Goal: Information Seeking & Learning: Learn about a topic

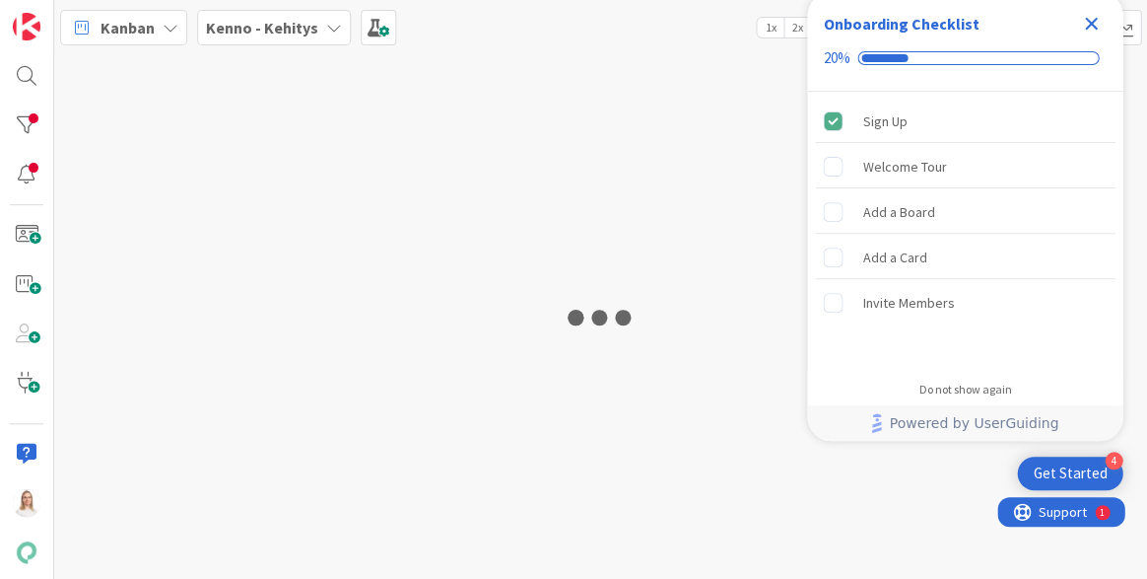
click at [1091, 28] on icon "Close Checklist" at bounding box center [1091, 24] width 24 height 24
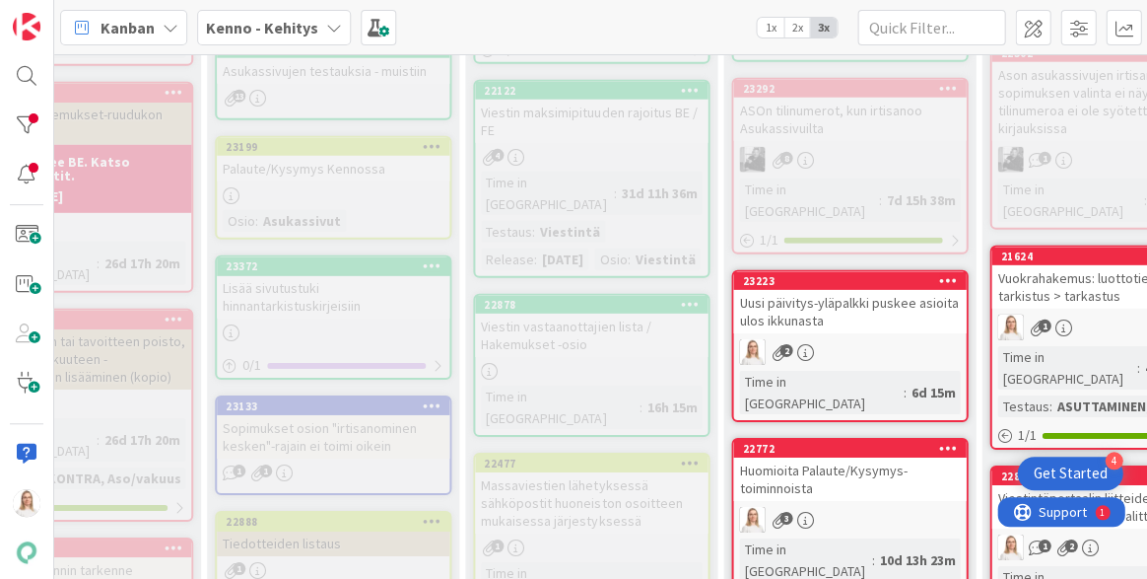
scroll to position [1047, 175]
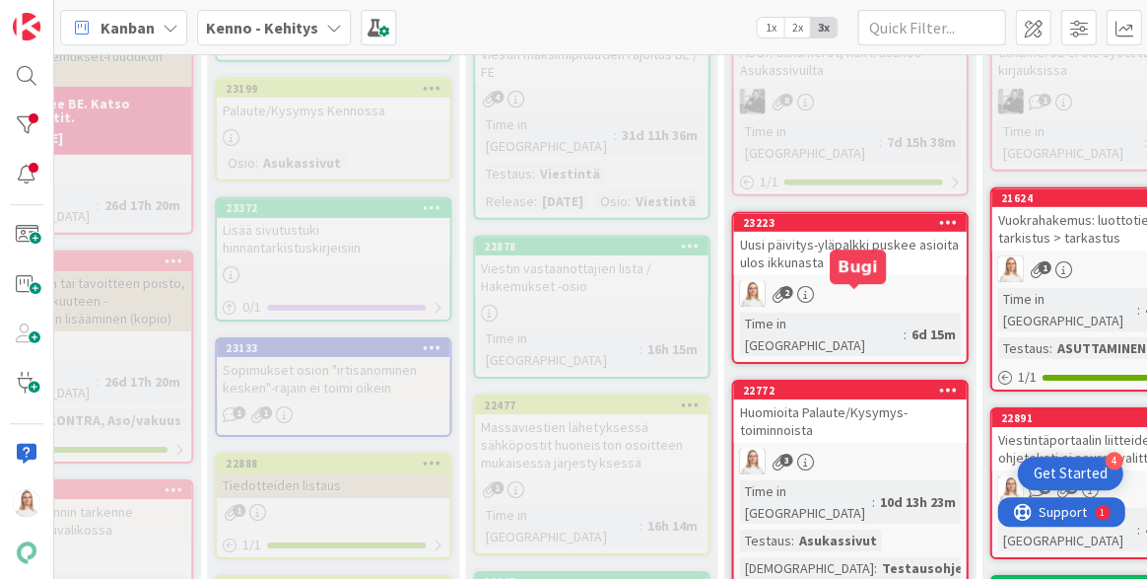
click at [847, 383] on div "22772" at bounding box center [854, 390] width 224 height 14
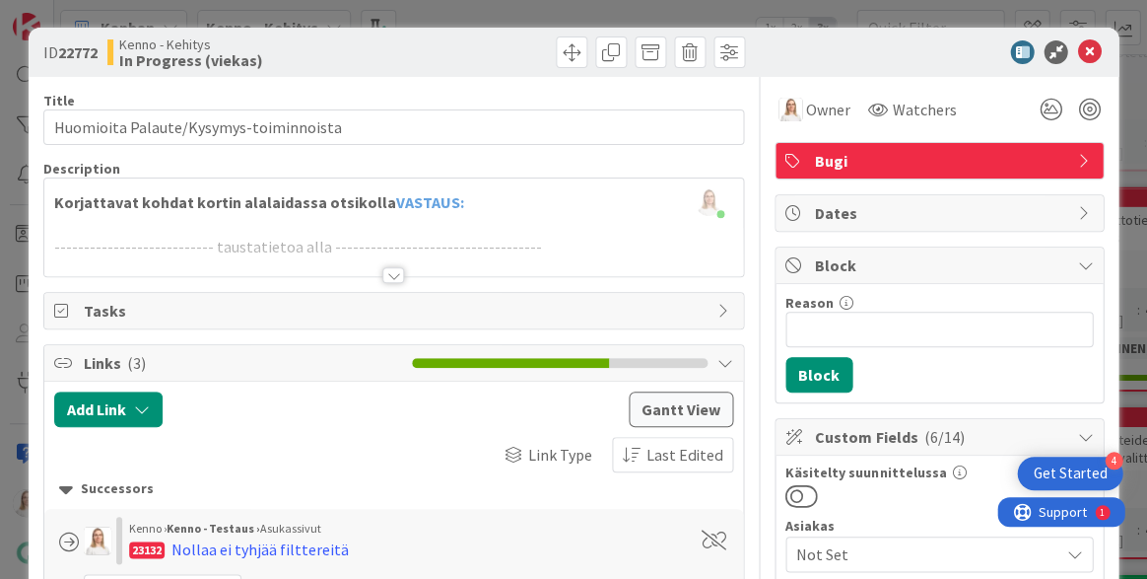
click at [394, 275] on div at bounding box center [393, 275] width 22 height 16
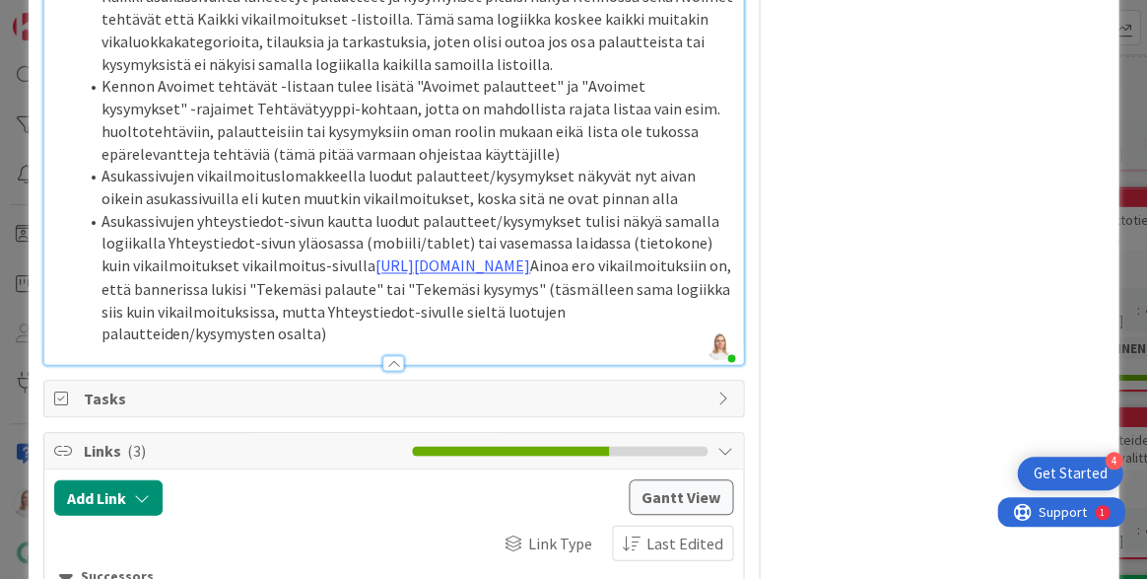
scroll to position [3300, 0]
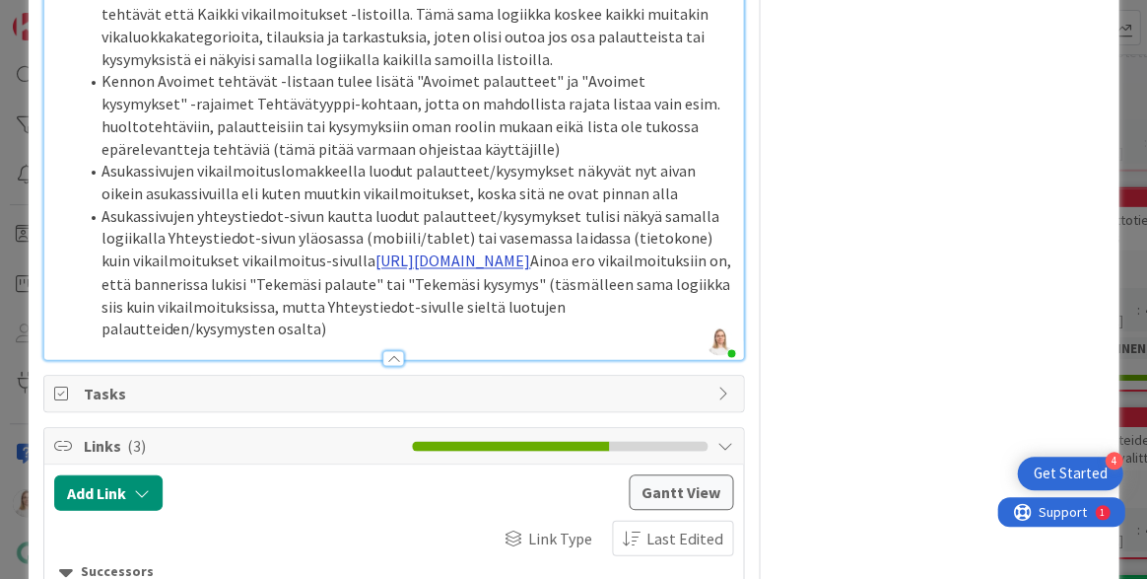
click at [376, 250] on link "https://www.figma.com/proto/8nkeArknswRheh0fKWhyRc/Asukassivut?page-id=&node-id…" at bounding box center [453, 260] width 155 height 20
click at [143, 308] on li "Asukassivujen yhteystiedot-sivun kautta luodut palautteet/kysymykset tulisi näk…" at bounding box center [405, 272] width 655 height 134
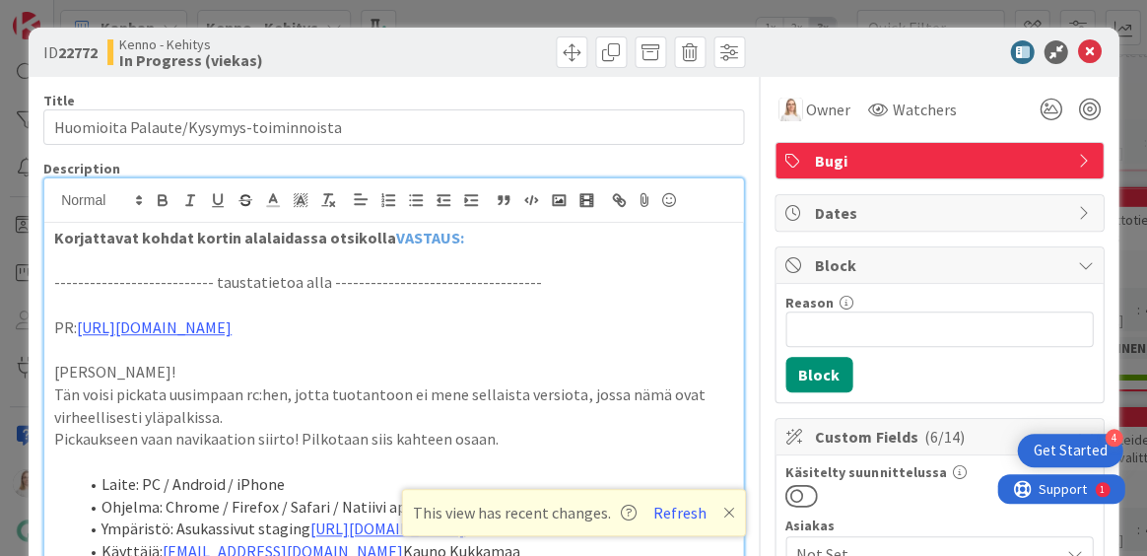
scroll to position [0, 0]
click at [723, 513] on icon at bounding box center [729, 513] width 12 height 16
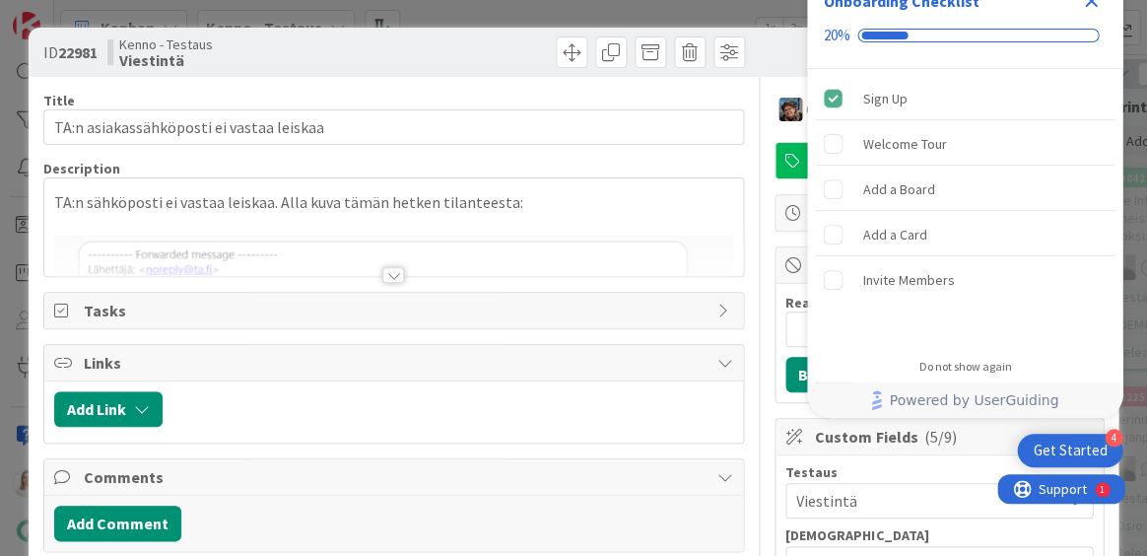
click at [1093, 12] on icon "Close Checklist" at bounding box center [1091, 1] width 24 height 24
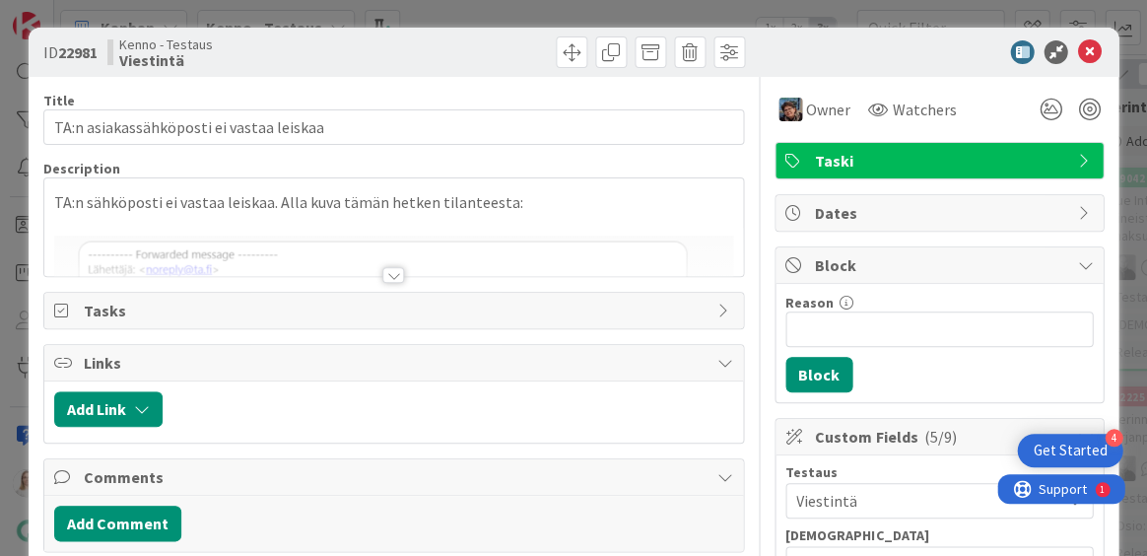
click at [397, 274] on div at bounding box center [393, 275] width 22 height 16
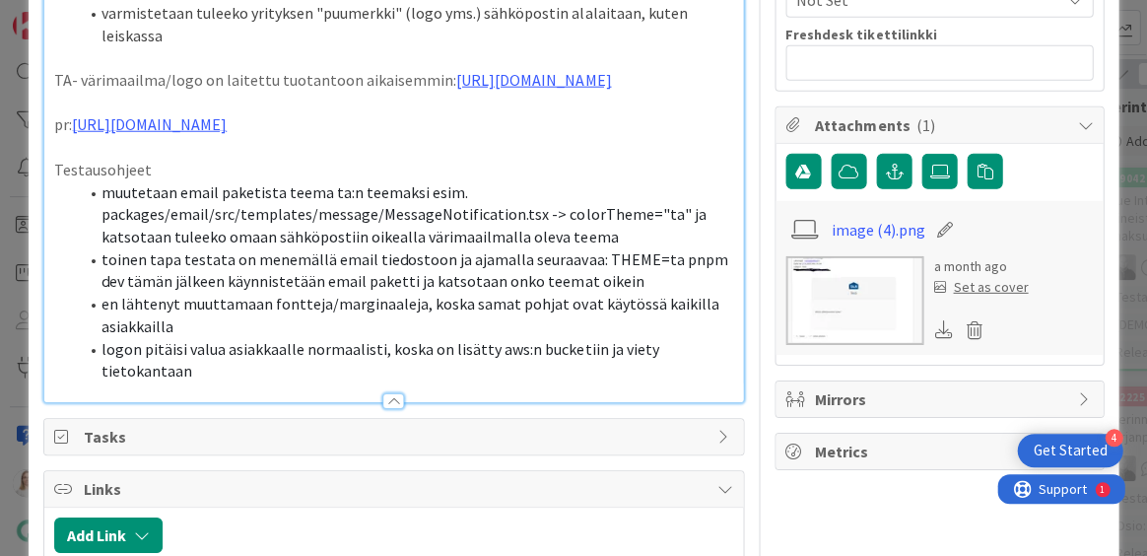
scroll to position [924, 0]
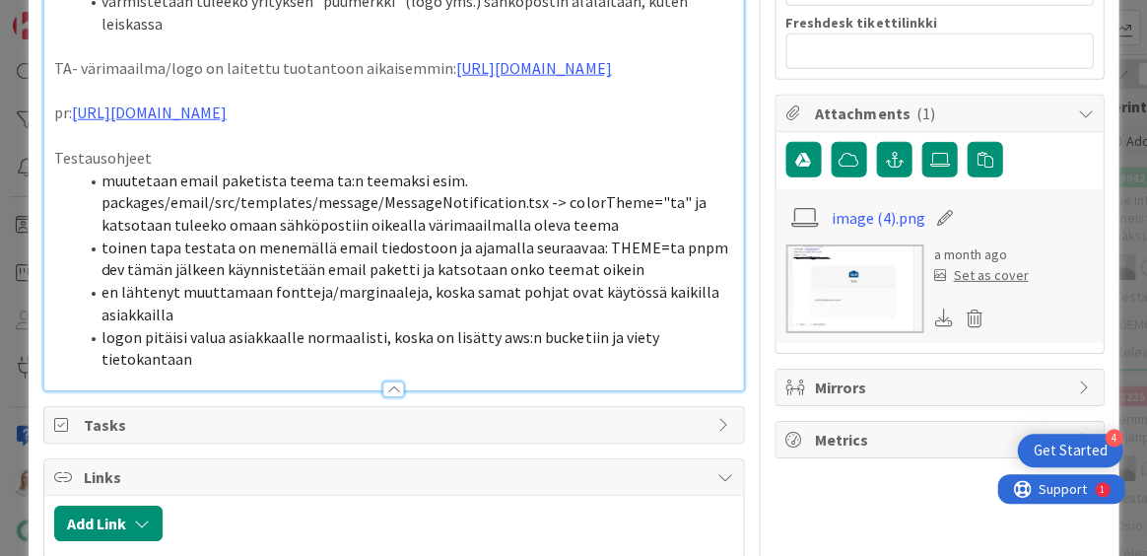
drag, startPoint x: 102, startPoint y: 217, endPoint x: 533, endPoint y: 201, distance: 431.0
click at [533, 201] on li "muutetaan email paketista teema ta:n teemaksi esim. packages/email/src/template…" at bounding box center [405, 203] width 655 height 67
click at [524, 197] on li "muutetaan email paketista teema ta:n teemaksi esim. packages/email/src/template…" at bounding box center [405, 203] width 655 height 67
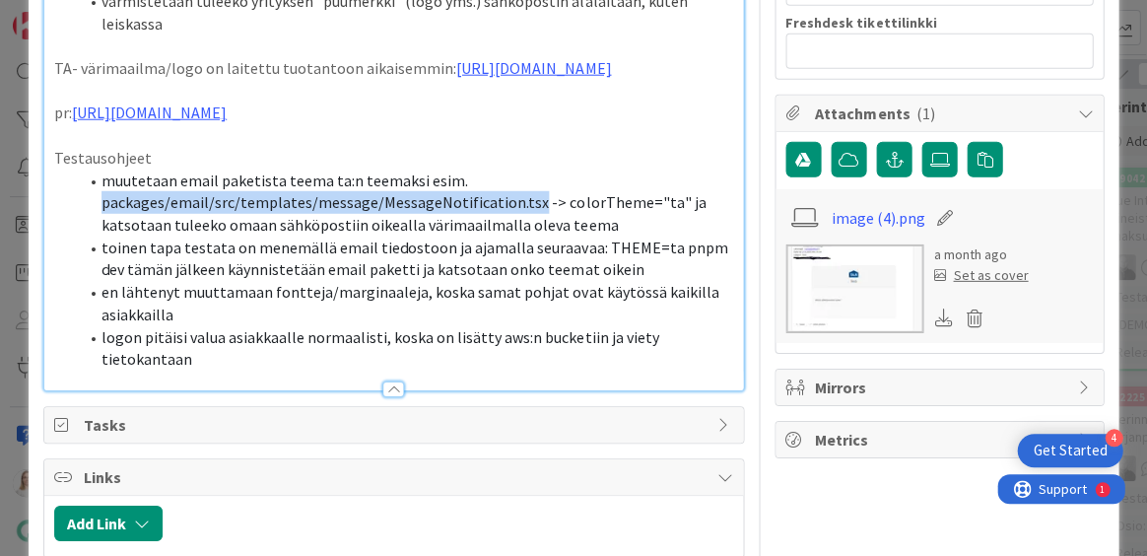
drag, startPoint x: 101, startPoint y: 225, endPoint x: 523, endPoint y: 210, distance: 423.1
click at [523, 210] on span "muutetaan email paketista teema ta:n teemaksi esim. packages/email/src/template…" at bounding box center [405, 203] width 607 height 64
copy span "packages/email/src/templates/message/MessageNotification.tsx"
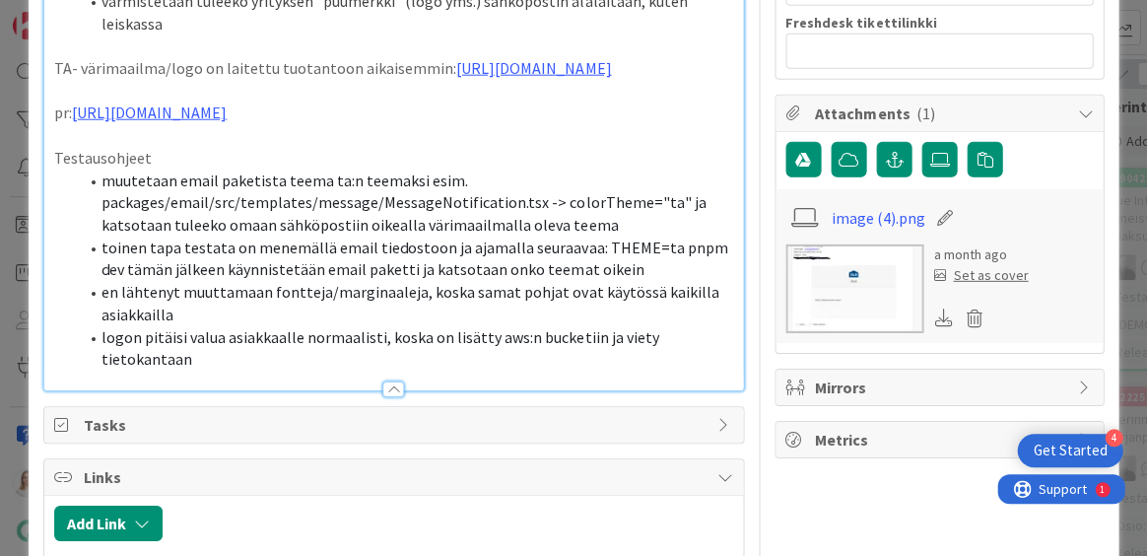
click at [382, 280] on span "toinen tapa testata on menemällä email tiedostoon ja ajamalla seuraavaa: THEME=…" at bounding box center [416, 259] width 629 height 42
drag, startPoint x: 544, startPoint y: 220, endPoint x: 657, endPoint y: 220, distance: 113.3
click at [657, 220] on span "muutetaan email paketista teema ta:n teemaksi esim. packages/email/src/template…" at bounding box center [405, 203] width 607 height 64
copy span "colorTheme="ta""
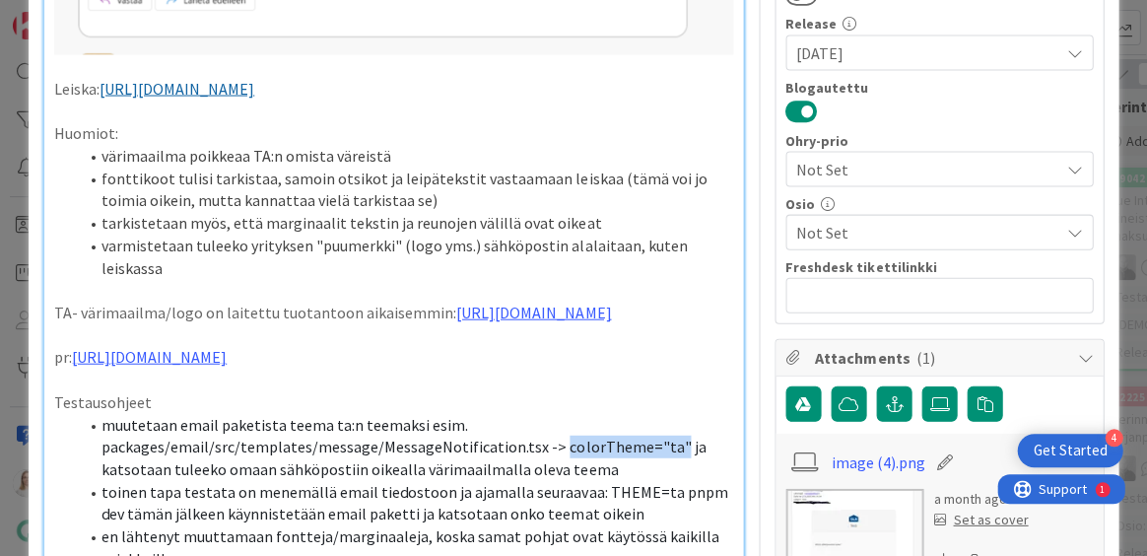
scroll to position [670, 0]
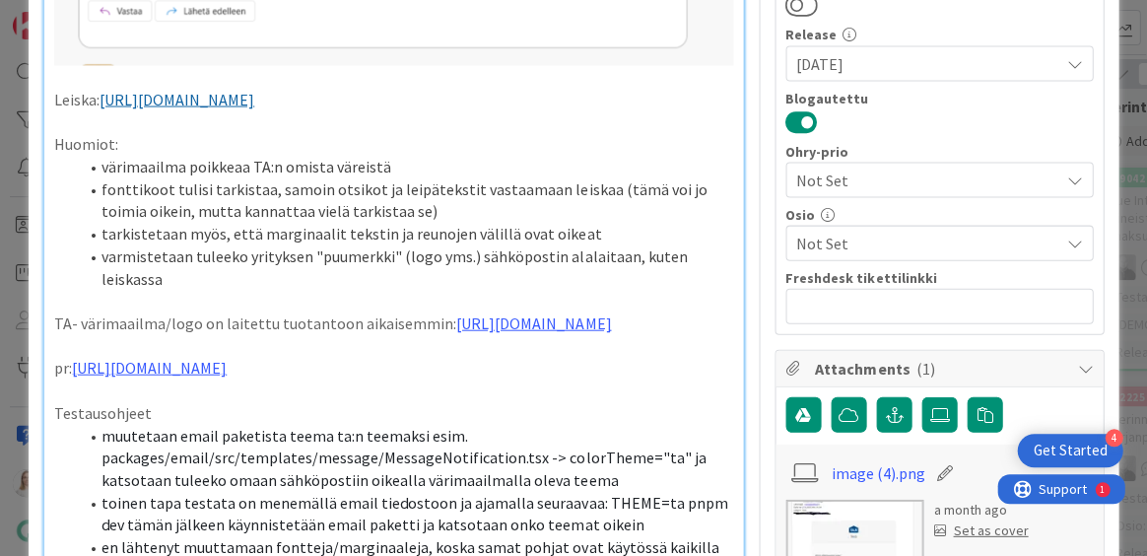
click at [536, 356] on p at bounding box center [393, 345] width 679 height 23
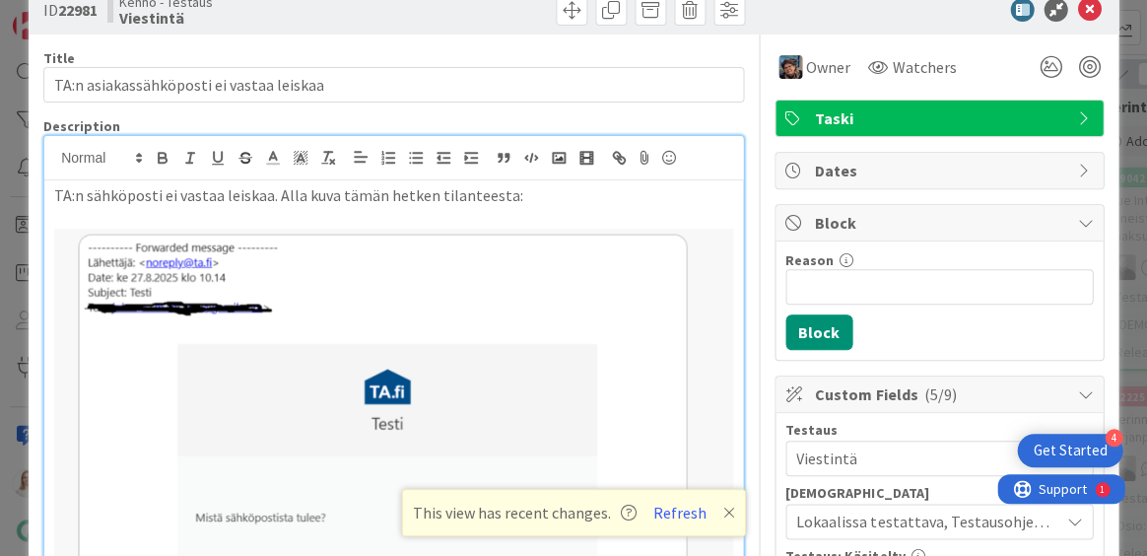
scroll to position [33, 0]
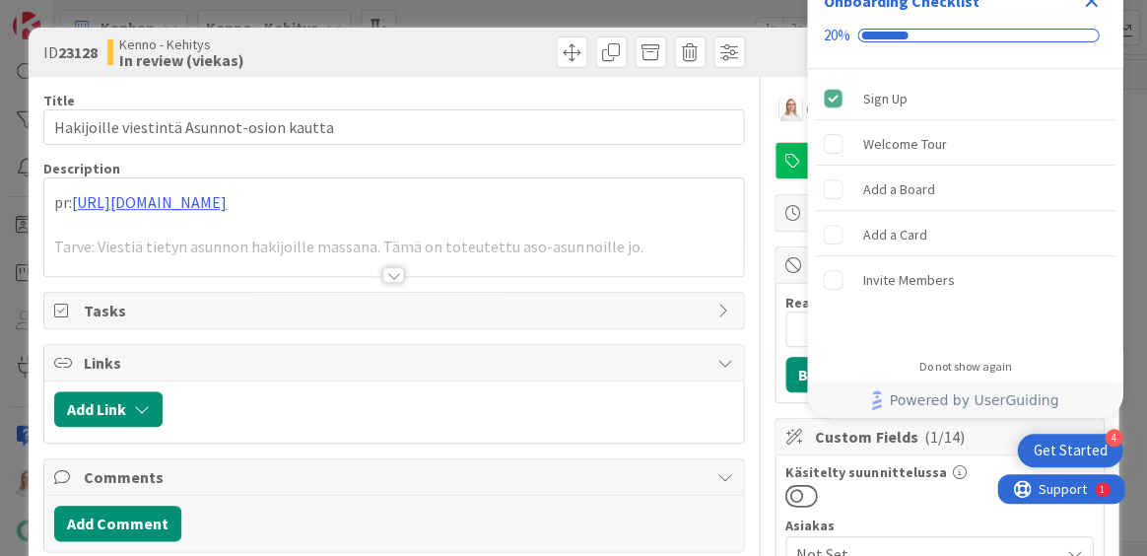
click at [1092, 4] on icon "Close Checklist" at bounding box center [1091, 1] width 13 height 13
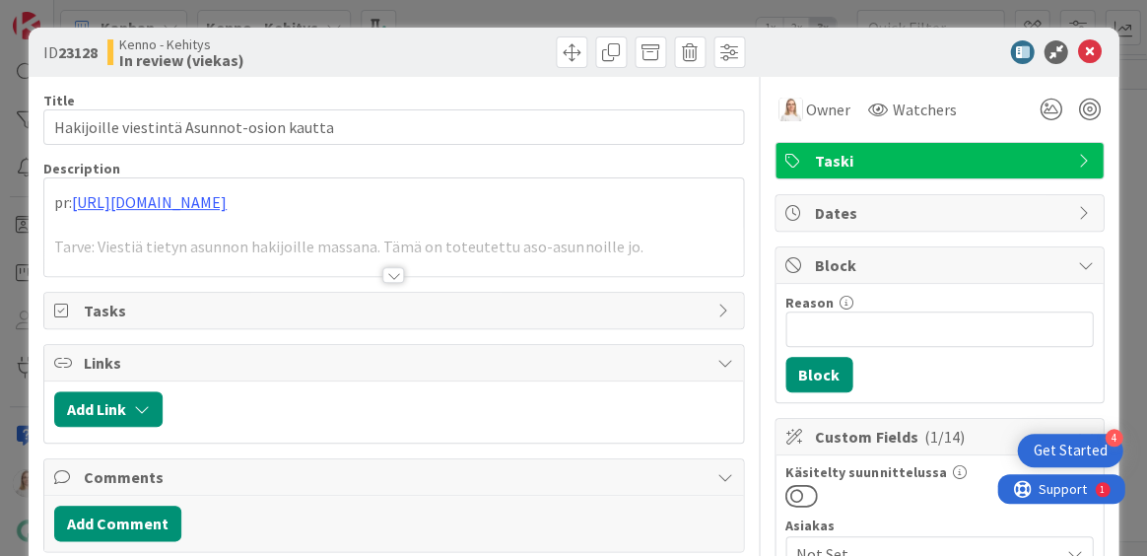
click at [394, 274] on div at bounding box center [393, 275] width 22 height 16
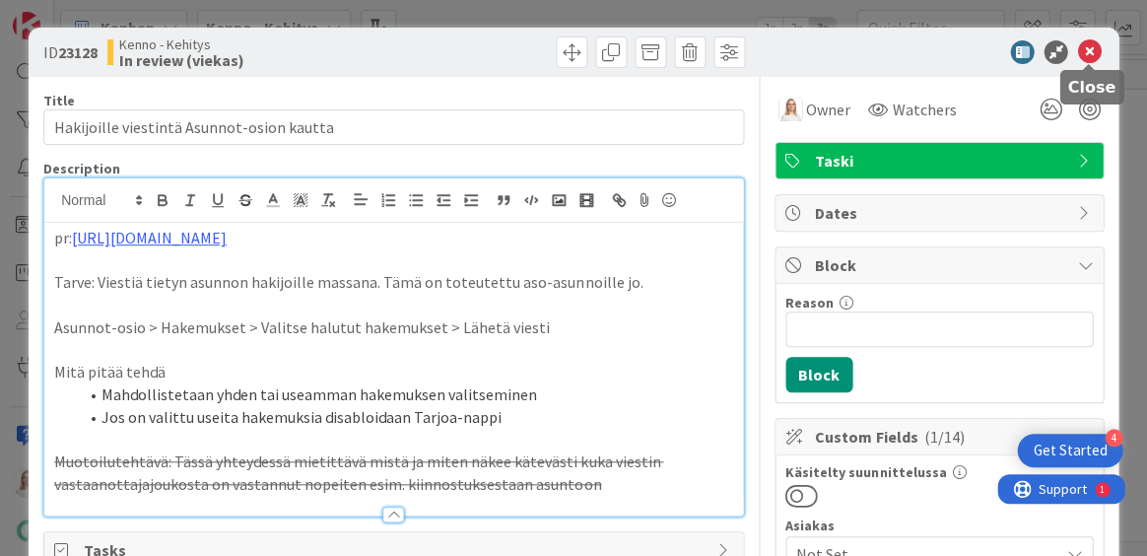
click at [1080, 51] on icon at bounding box center [1089, 52] width 24 height 24
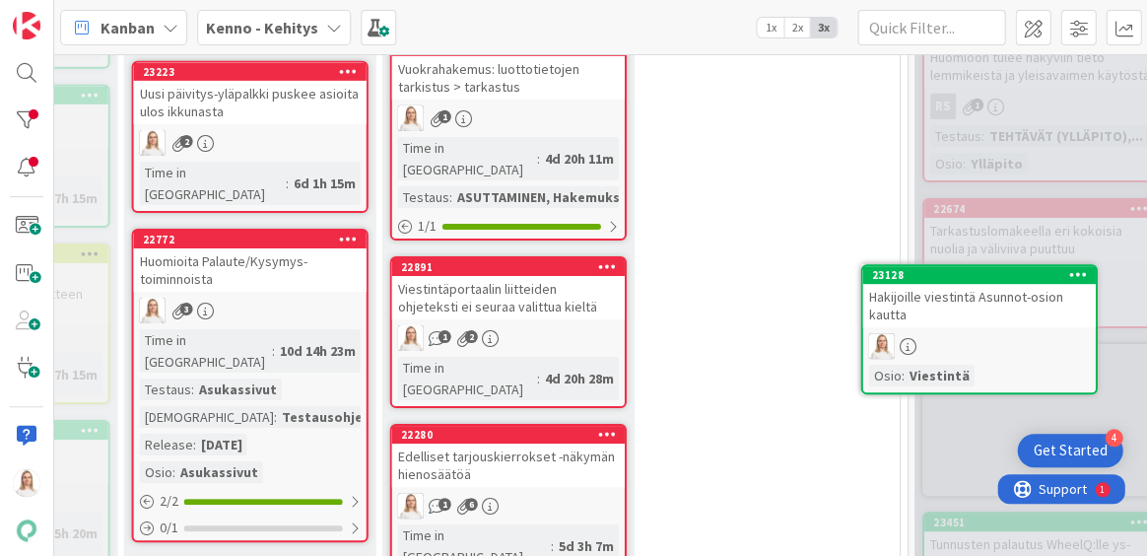
scroll to position [1182, 822]
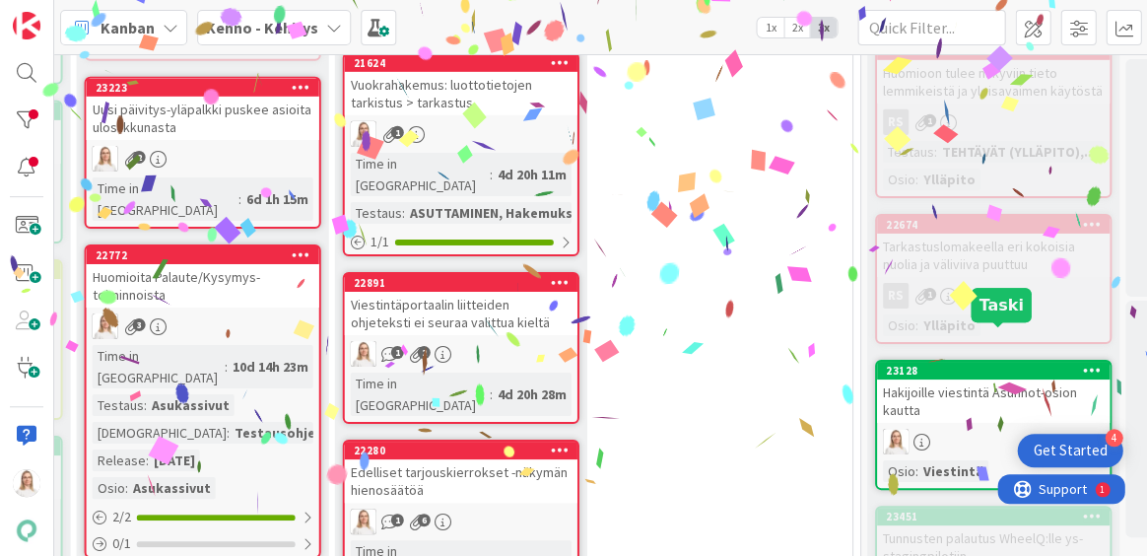
click at [986, 364] on div "23128" at bounding box center [998, 371] width 224 height 14
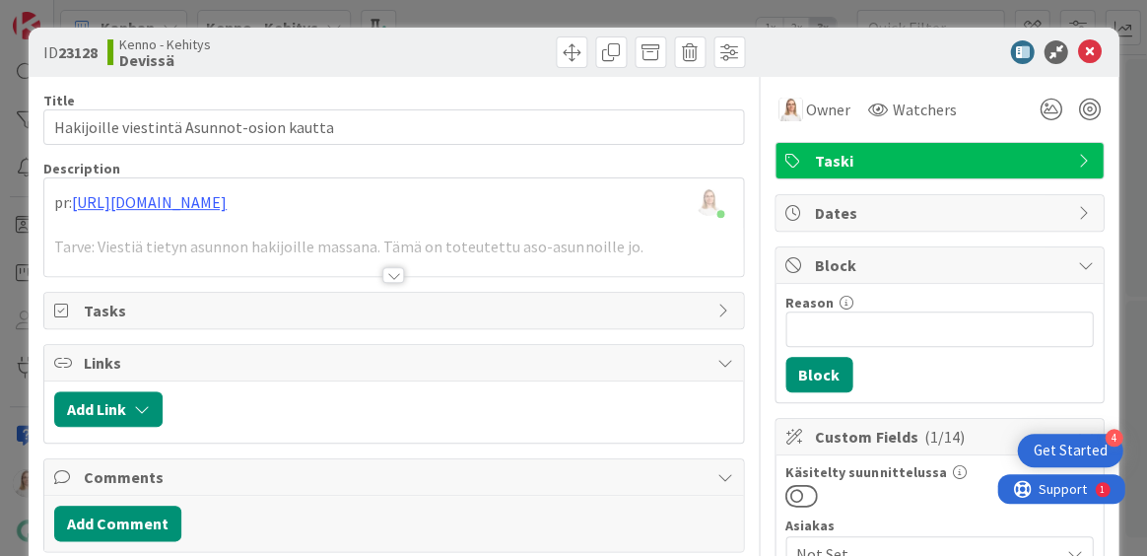
click at [389, 276] on div at bounding box center [393, 275] width 22 height 16
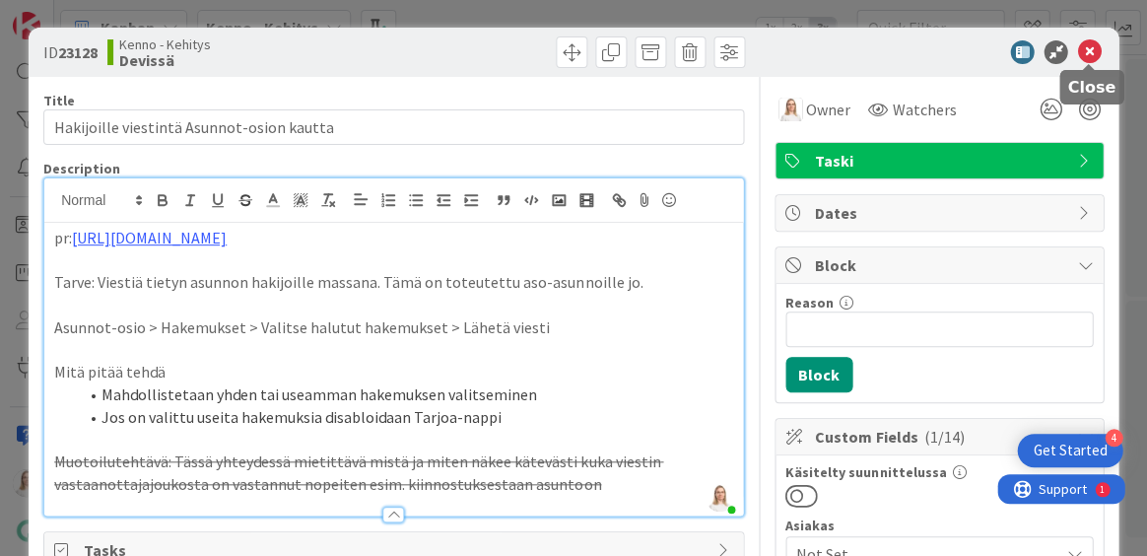
click at [1087, 51] on icon at bounding box center [1089, 52] width 24 height 24
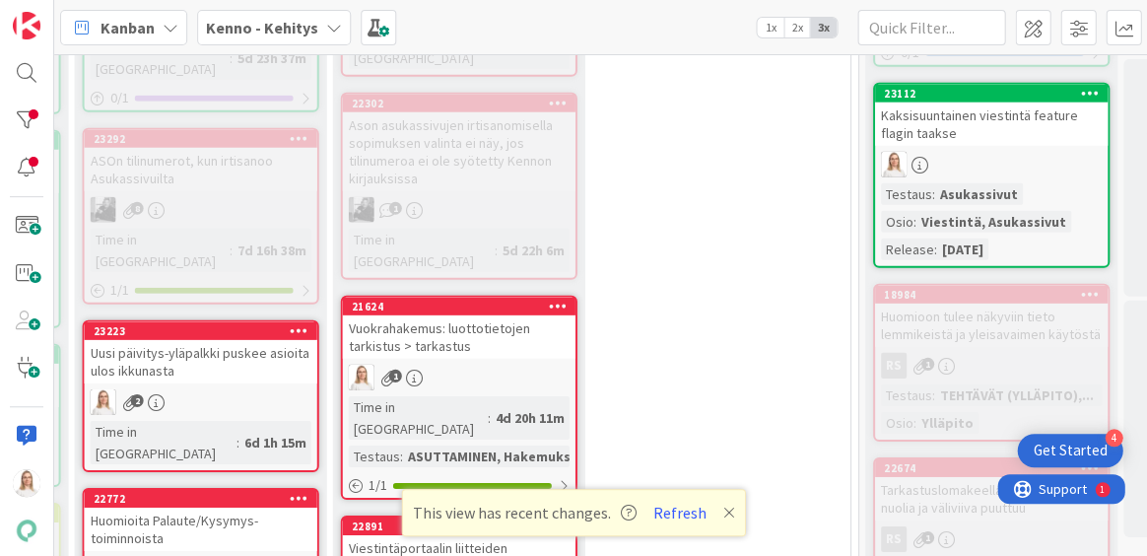
scroll to position [939, 824]
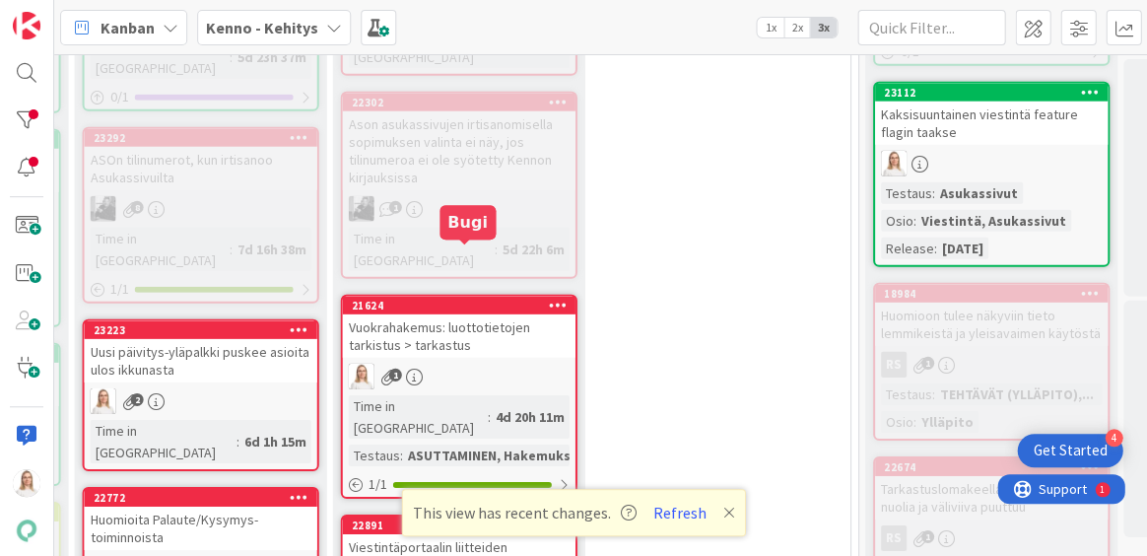
click at [458, 299] on div "21624" at bounding box center [464, 306] width 224 height 14
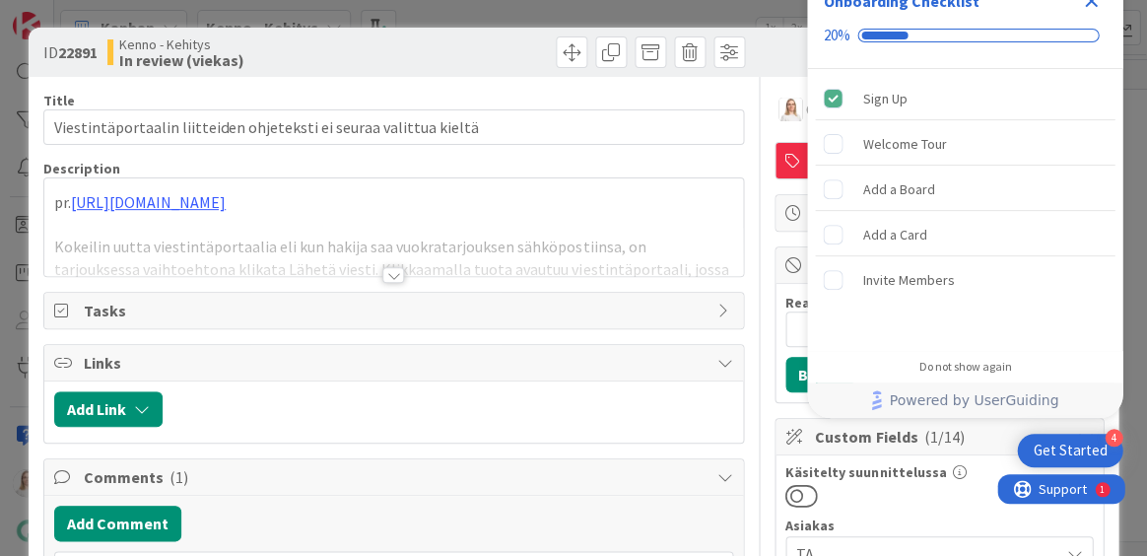
click at [1084, 9] on icon "Close Checklist" at bounding box center [1091, 1] width 24 height 24
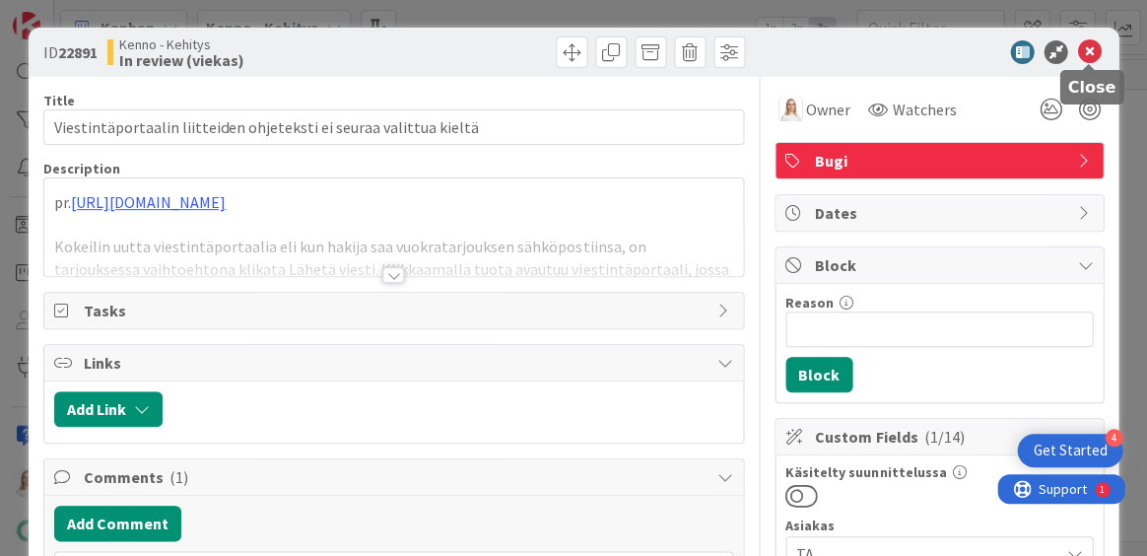
click at [1087, 59] on icon at bounding box center [1089, 52] width 24 height 24
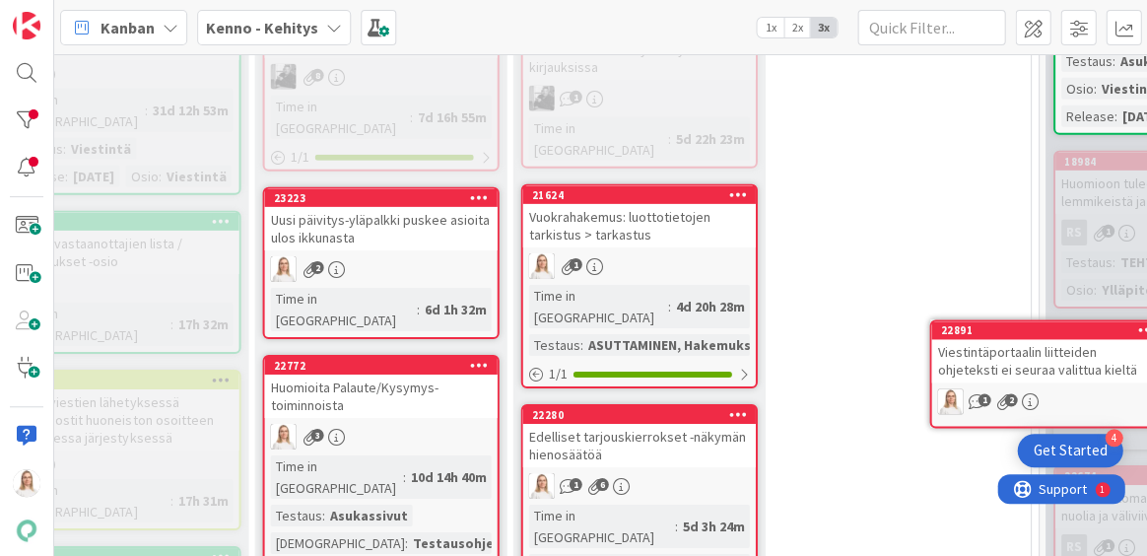
scroll to position [1087, 812]
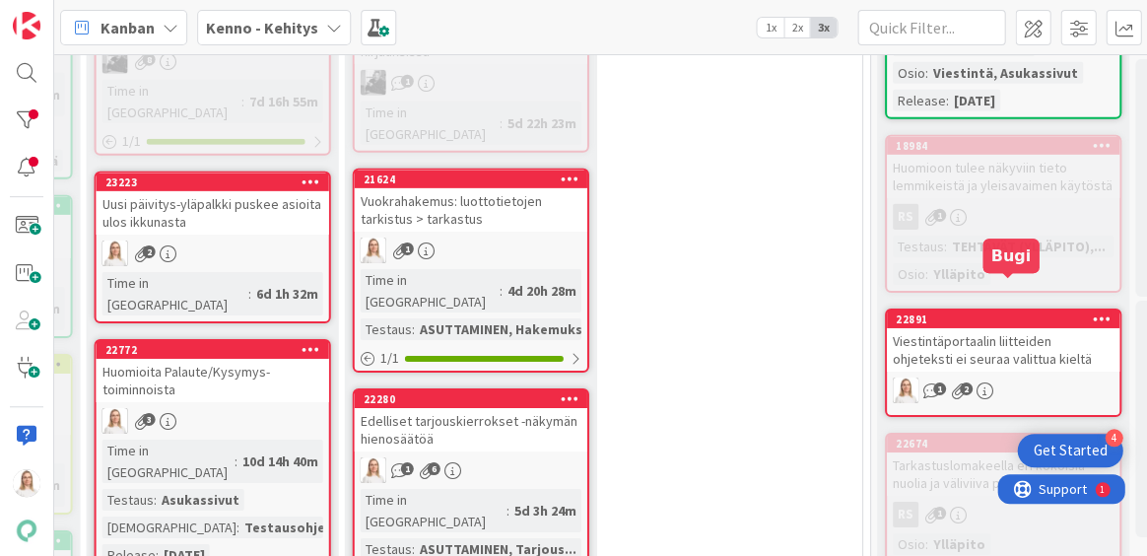
click at [1017, 312] on div "22891" at bounding box center [1008, 319] width 224 height 14
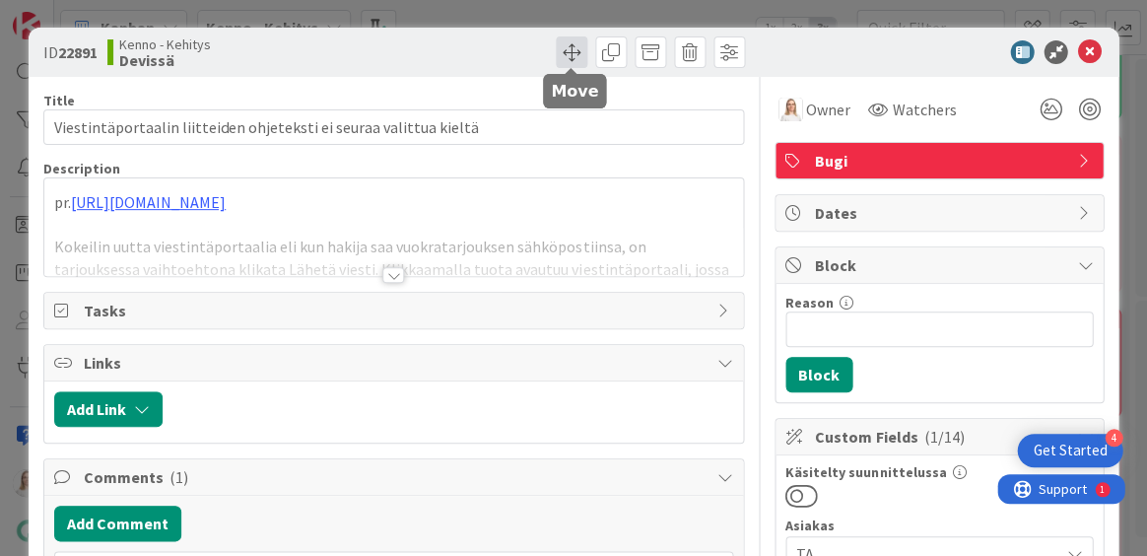
click at [576, 59] on span at bounding box center [572, 52] width 32 height 32
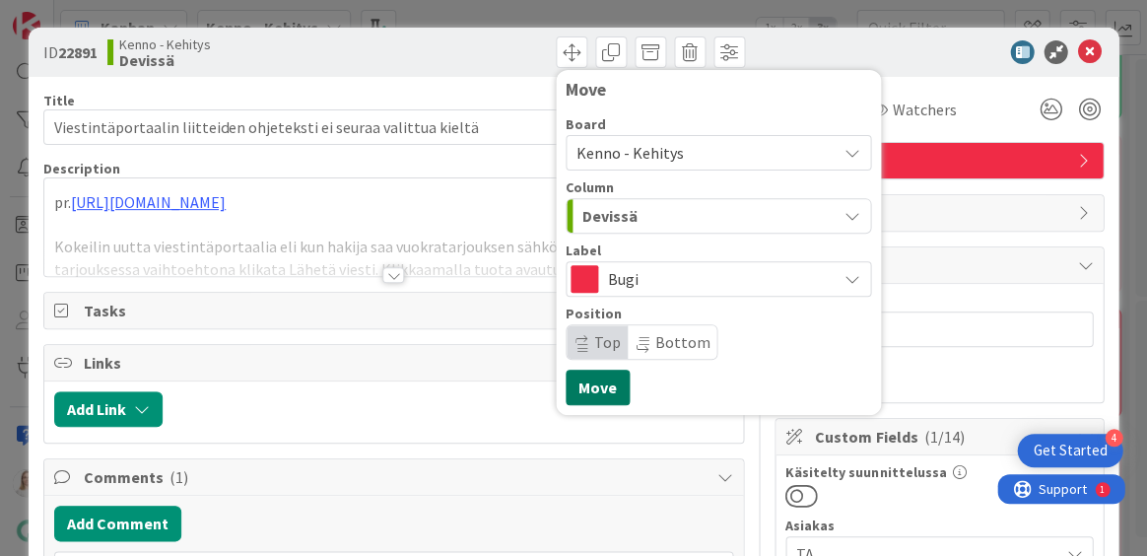
click at [610, 382] on button "Move" at bounding box center [598, 387] width 64 height 35
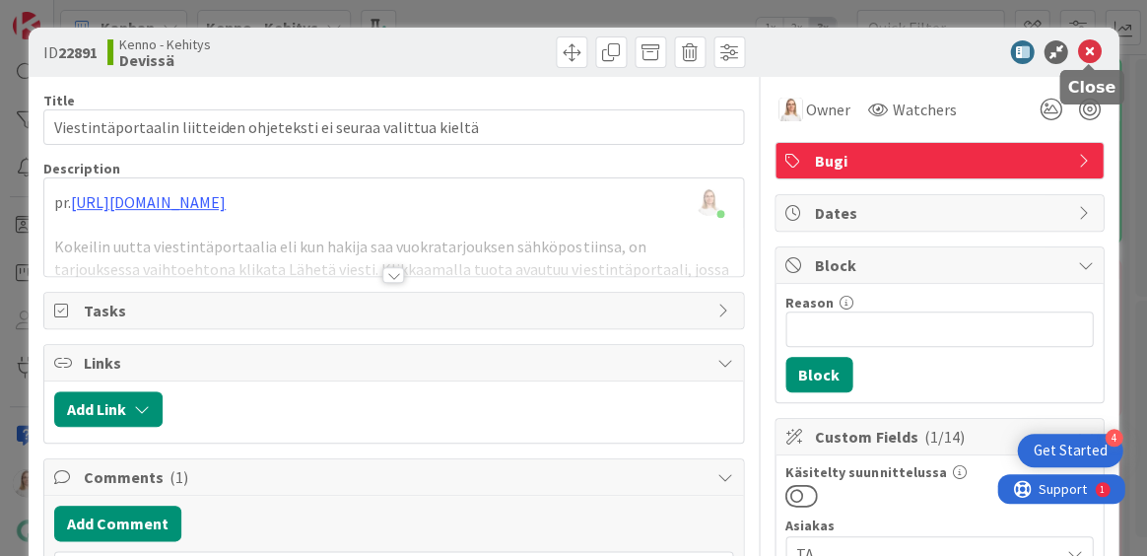
click at [1093, 51] on icon at bounding box center [1089, 52] width 24 height 24
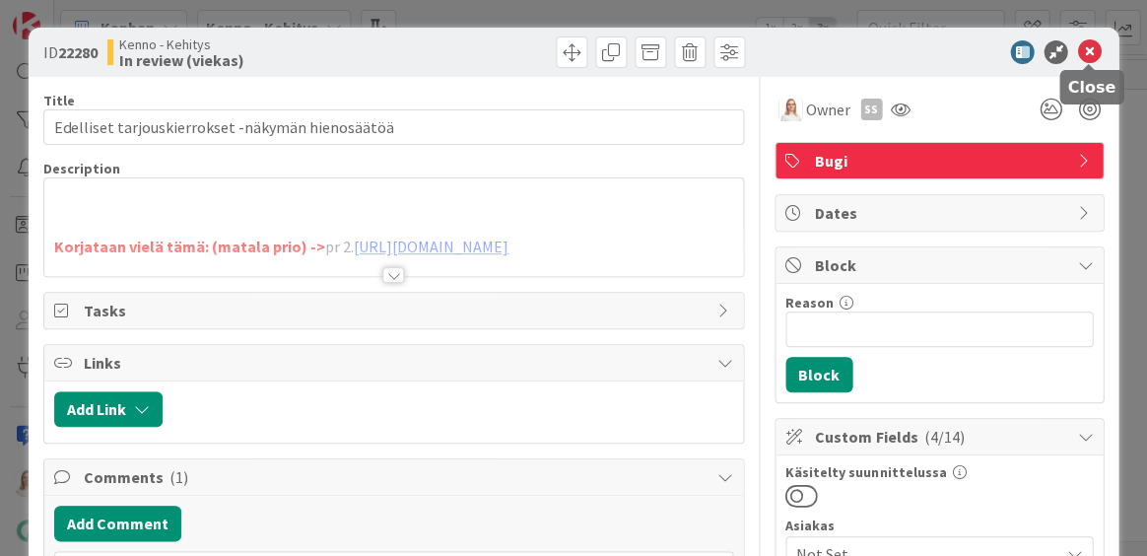
click at [1094, 51] on icon at bounding box center [1089, 52] width 24 height 24
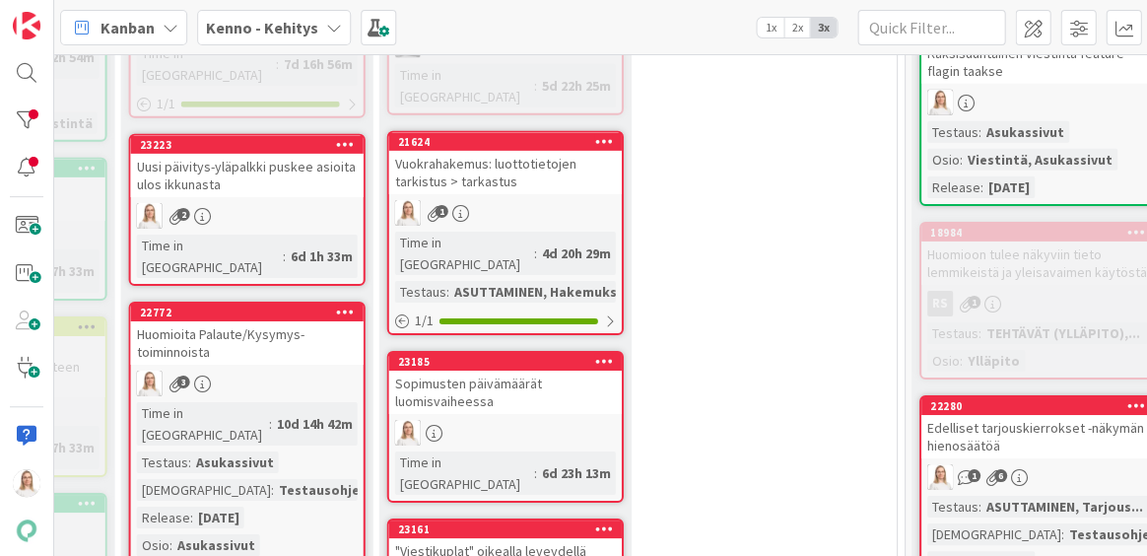
scroll to position [1134, 803]
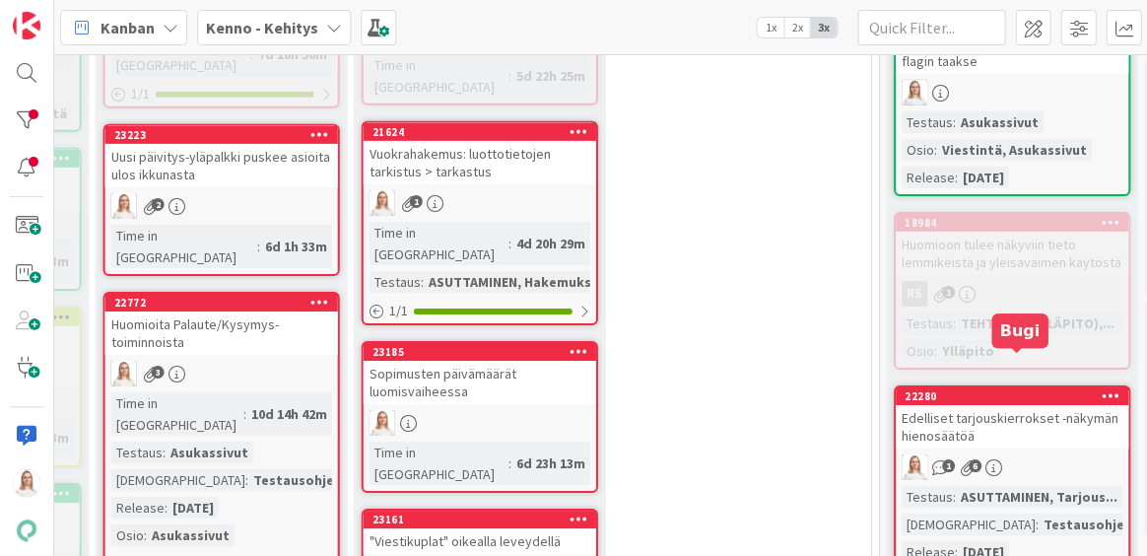
click at [996, 389] on div "22280" at bounding box center [1017, 396] width 224 height 14
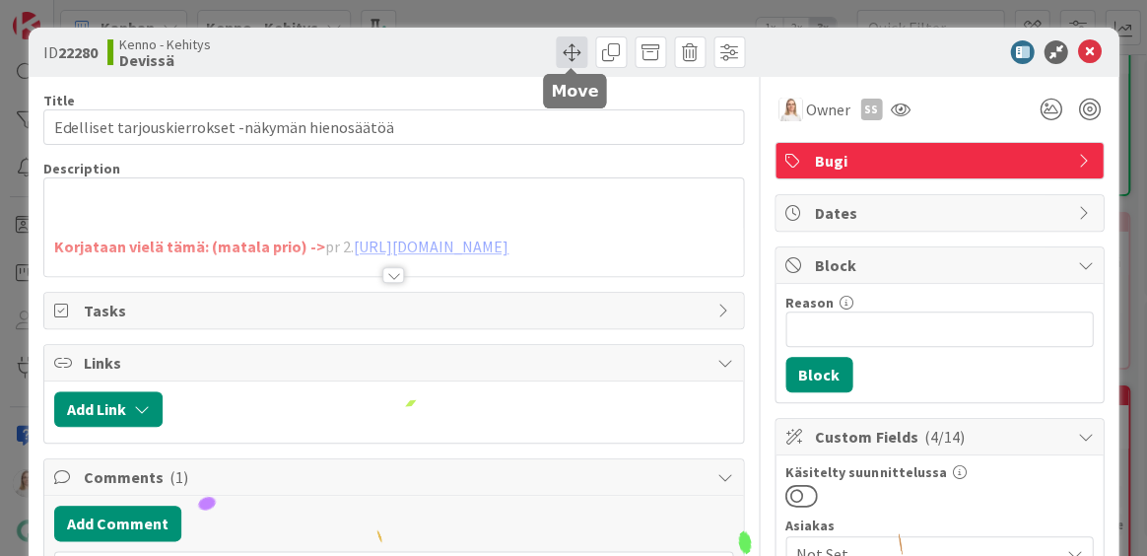
click at [565, 50] on span at bounding box center [572, 52] width 32 height 32
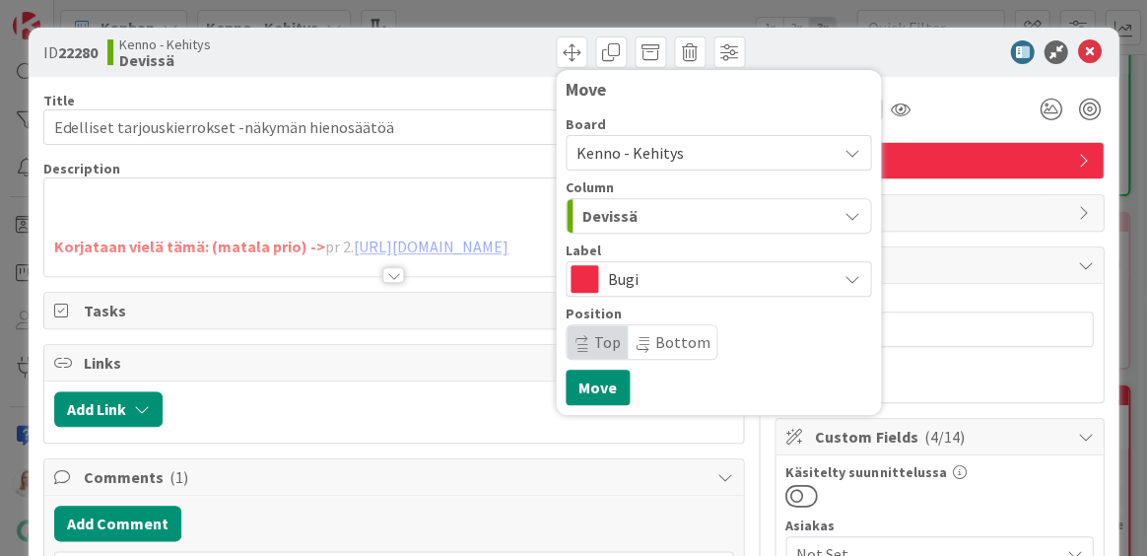
click at [643, 345] on icon at bounding box center [644, 349] width 12 height 9
click at [594, 390] on button "Move" at bounding box center [598, 387] width 64 height 35
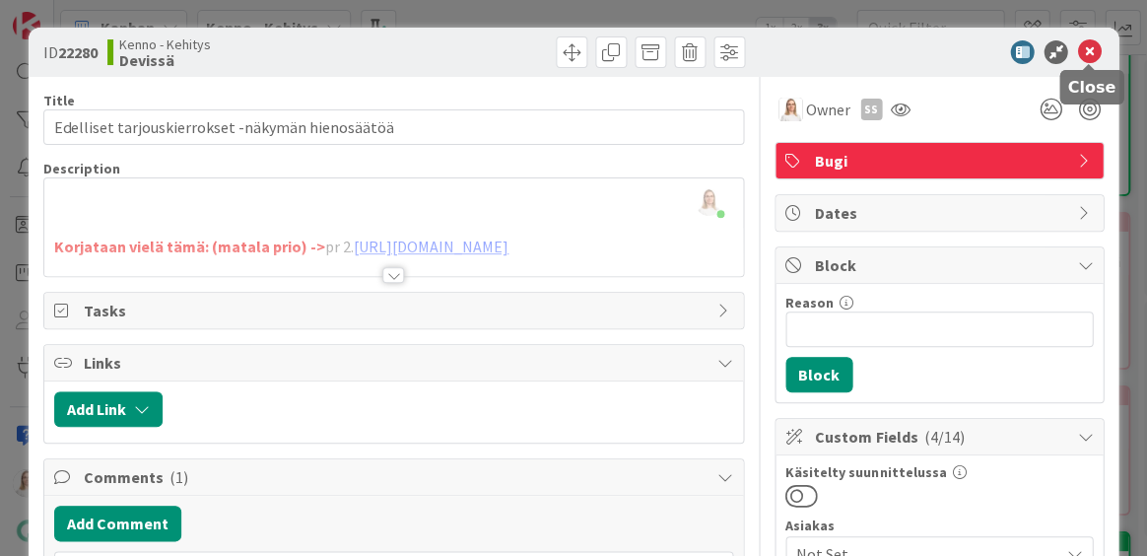
click at [1081, 47] on icon at bounding box center [1089, 52] width 24 height 24
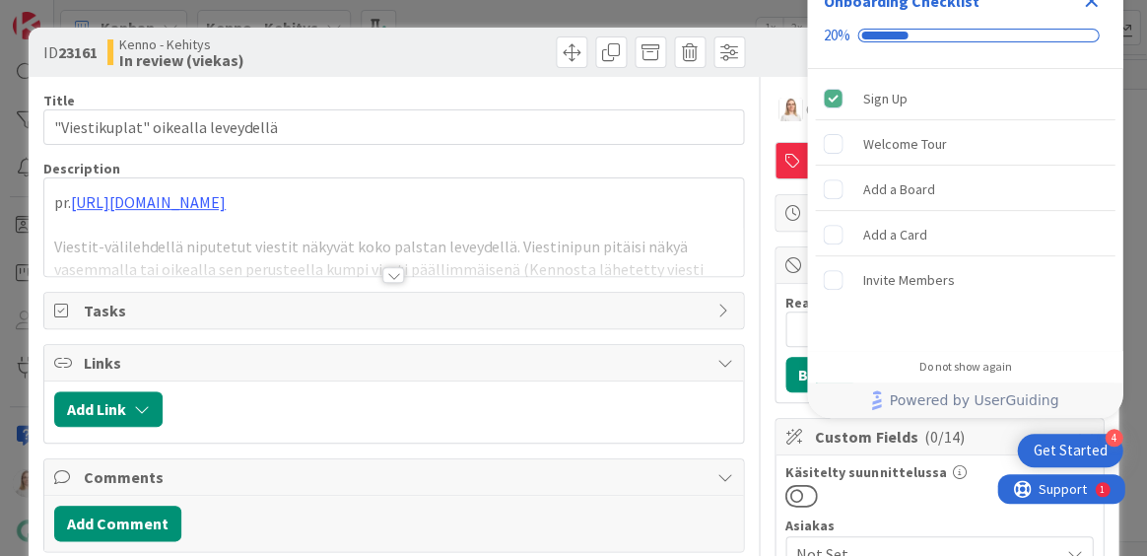
click at [1090, 3] on icon "Close Checklist" at bounding box center [1091, 1] width 13 height 13
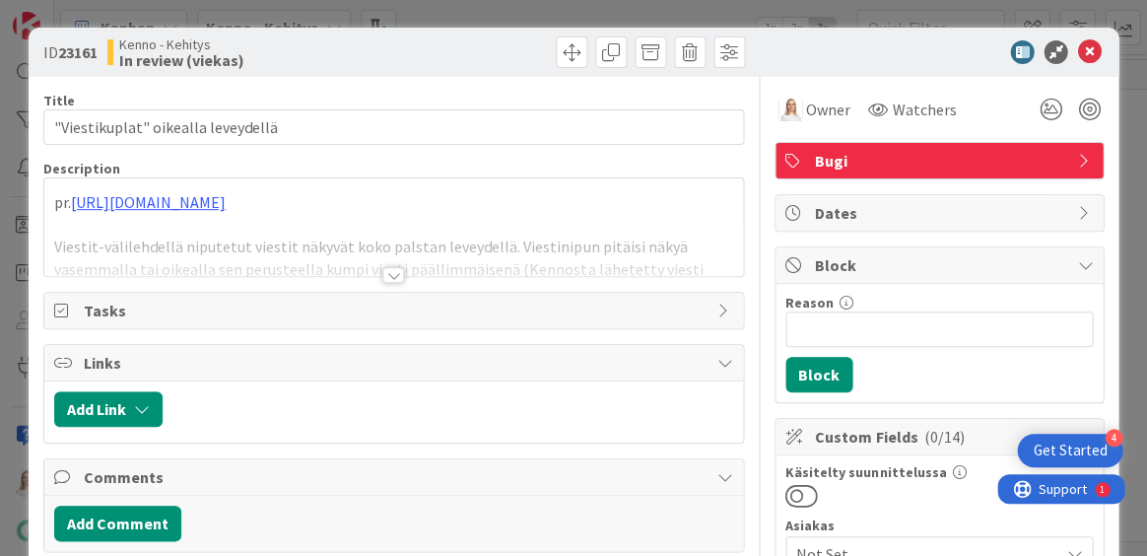
click at [392, 272] on div at bounding box center [393, 275] width 22 height 16
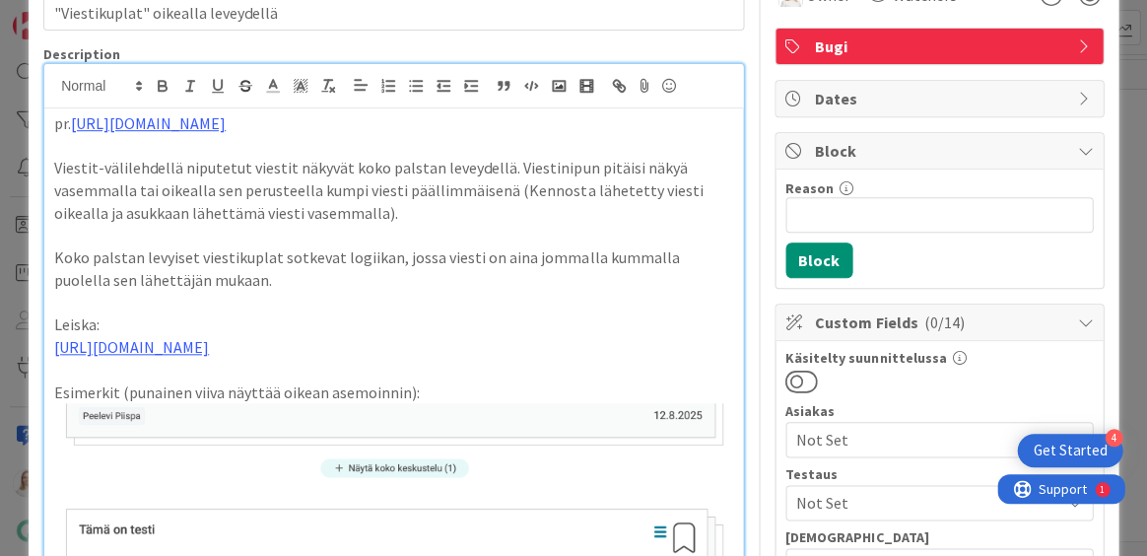
scroll to position [115, 0]
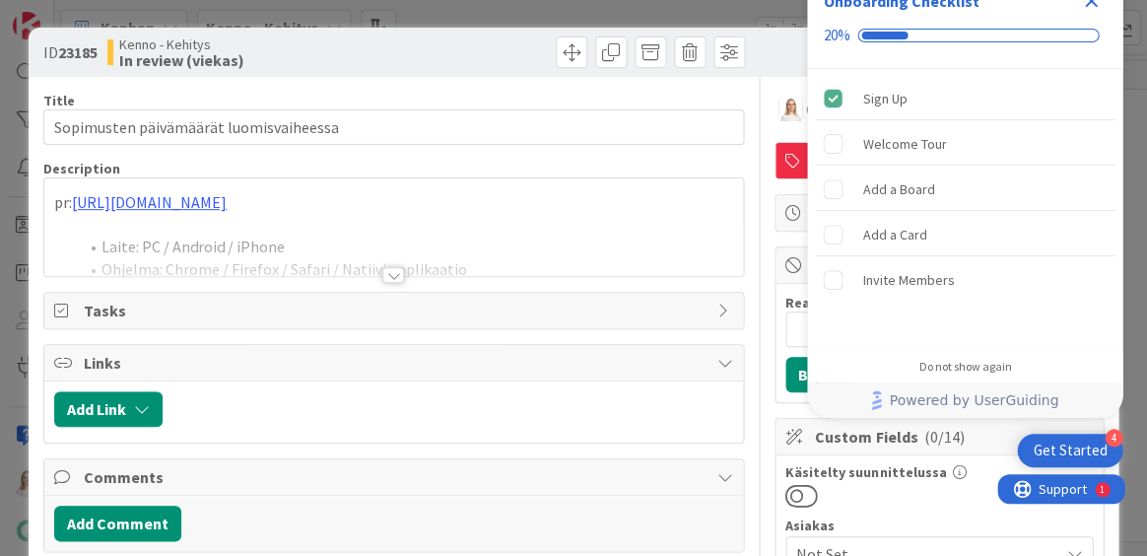
click at [1084, 3] on icon "Close Checklist" at bounding box center [1091, 1] width 24 height 24
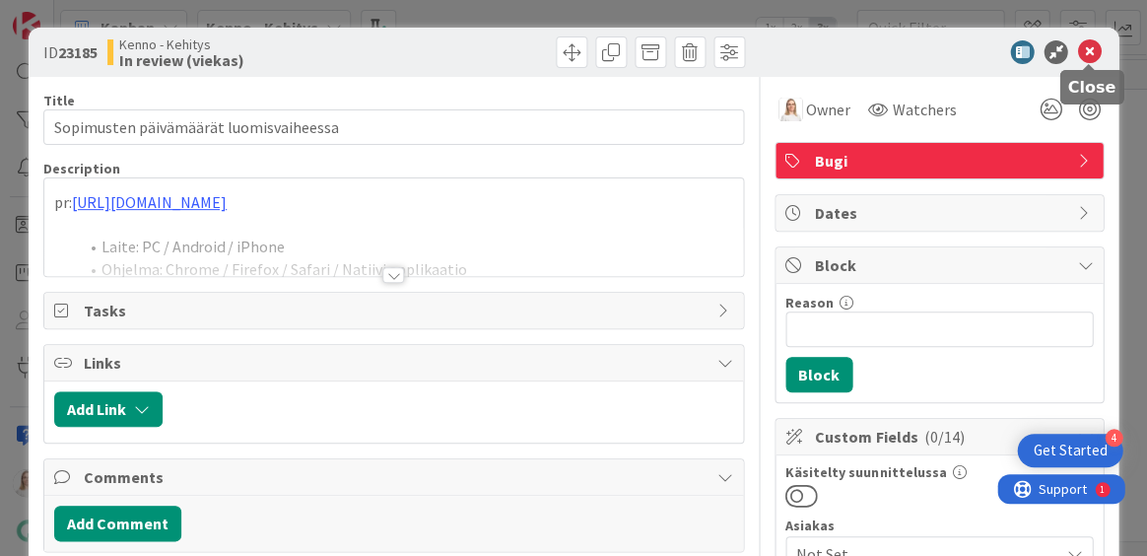
click at [1085, 51] on icon at bounding box center [1089, 52] width 24 height 24
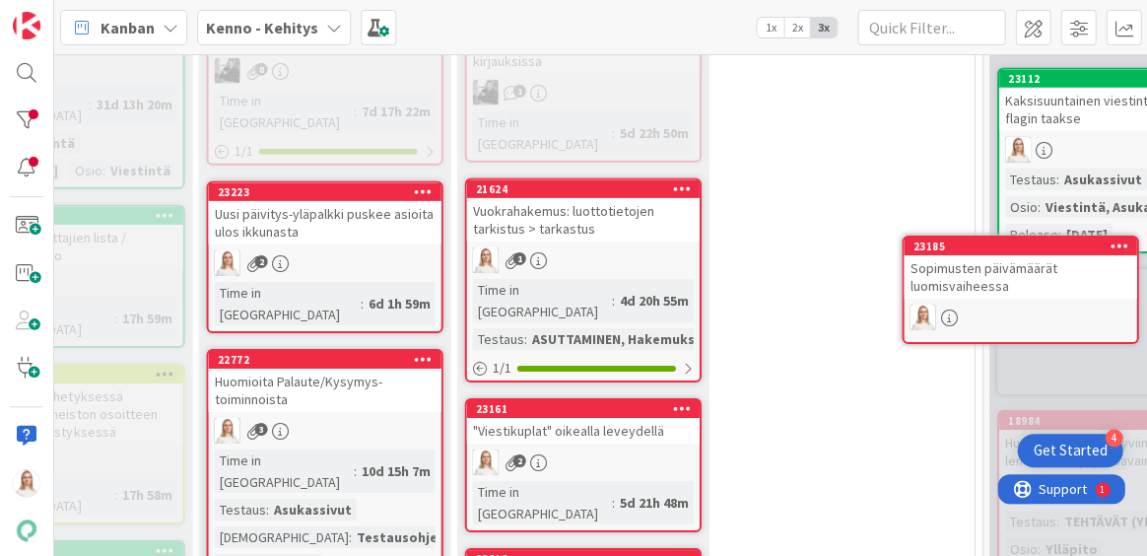
scroll to position [1044, 766]
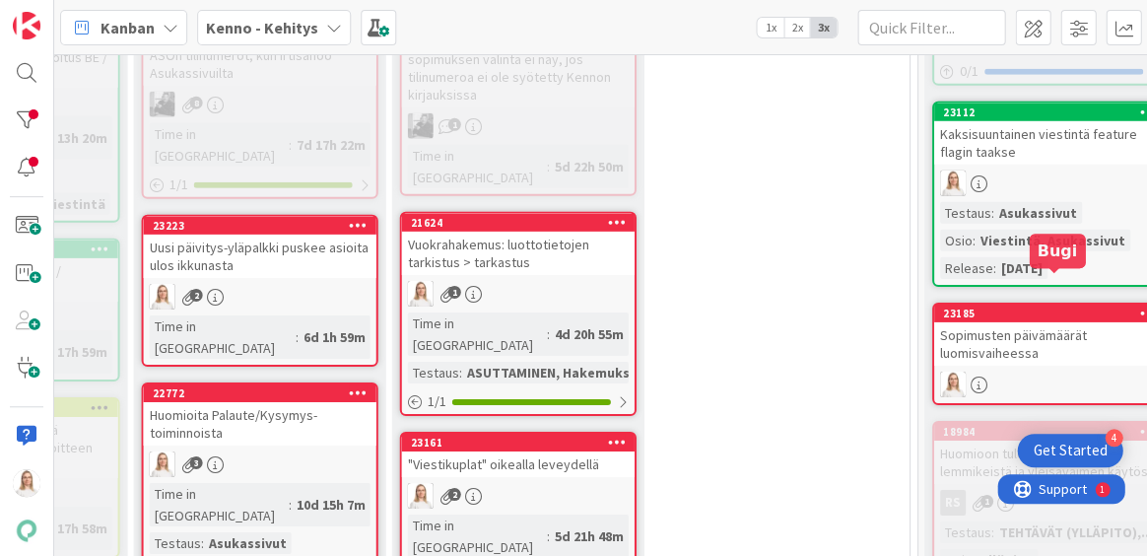
click at [1028, 307] on div "23185" at bounding box center [1054, 314] width 224 height 14
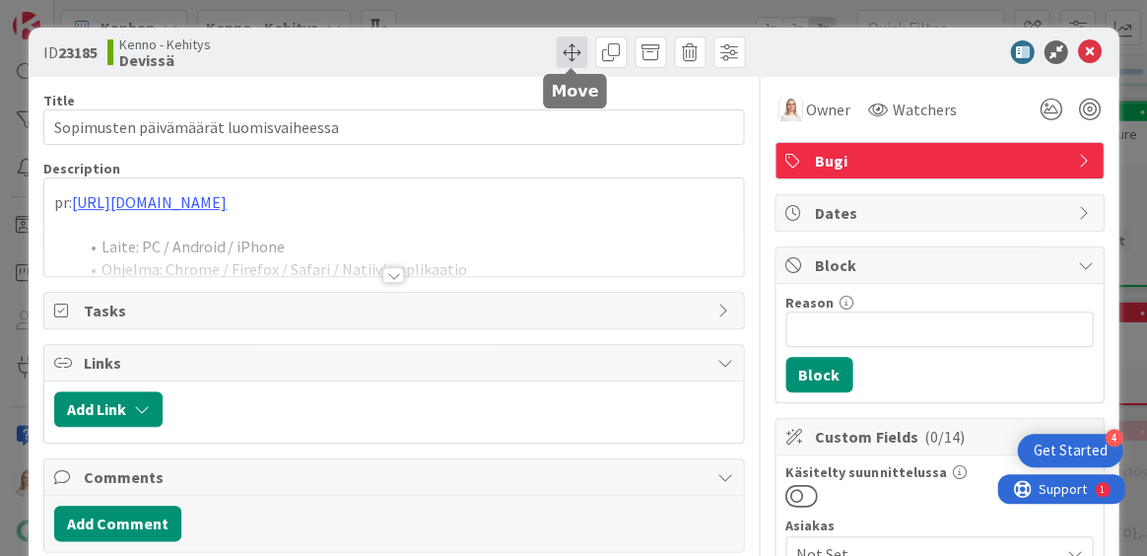
click at [566, 52] on span at bounding box center [572, 52] width 32 height 32
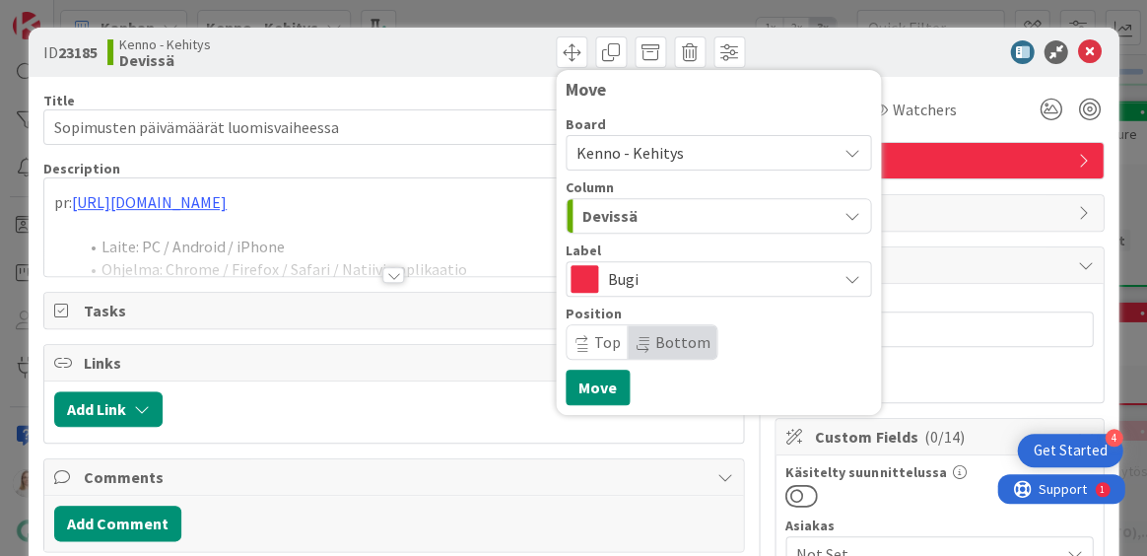
click at [643, 353] on span "Bottom" at bounding box center [672, 342] width 89 height 34
click at [655, 340] on span "Bottom" at bounding box center [682, 342] width 55 height 20
click at [640, 336] on icon at bounding box center [643, 340] width 11 height 12
click at [606, 338] on span "Top" at bounding box center [607, 342] width 27 height 20
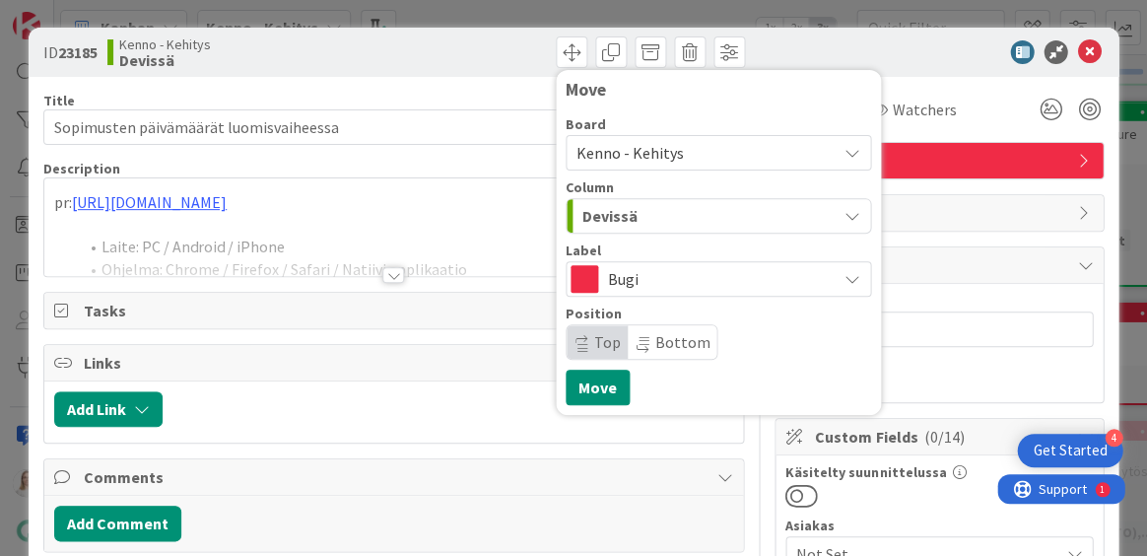
click at [670, 332] on span "Bottom" at bounding box center [682, 342] width 55 height 20
click at [597, 341] on span "Top" at bounding box center [607, 342] width 27 height 20
click at [662, 340] on span "Bottom" at bounding box center [682, 342] width 55 height 20
click at [583, 343] on icon at bounding box center [582, 349] width 11 height 12
click at [676, 345] on span "Bottom" at bounding box center [682, 342] width 55 height 20
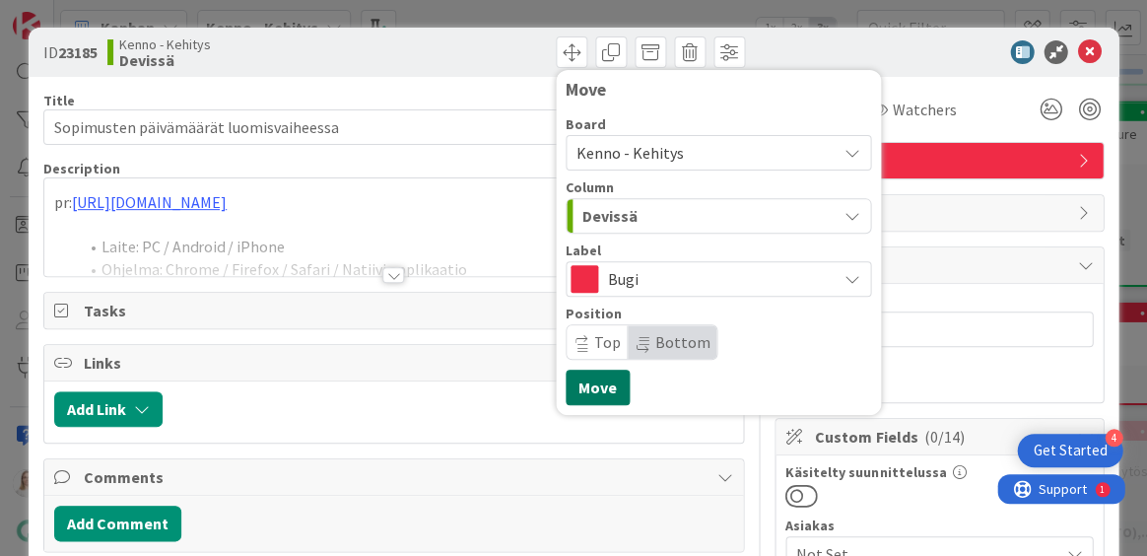
click at [591, 383] on button "Move" at bounding box center [598, 387] width 64 height 35
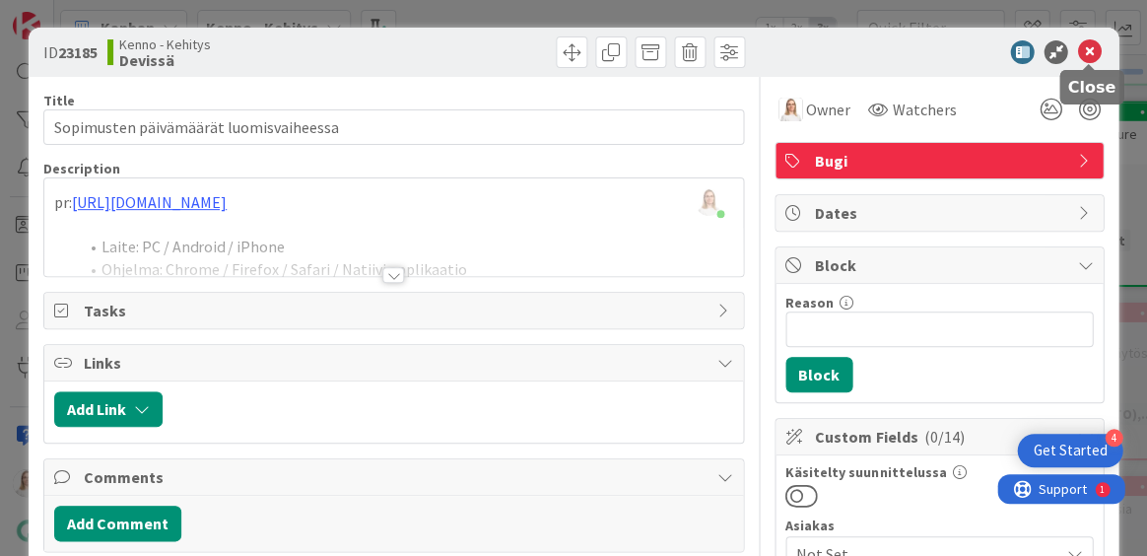
click at [1086, 47] on icon at bounding box center [1089, 52] width 24 height 24
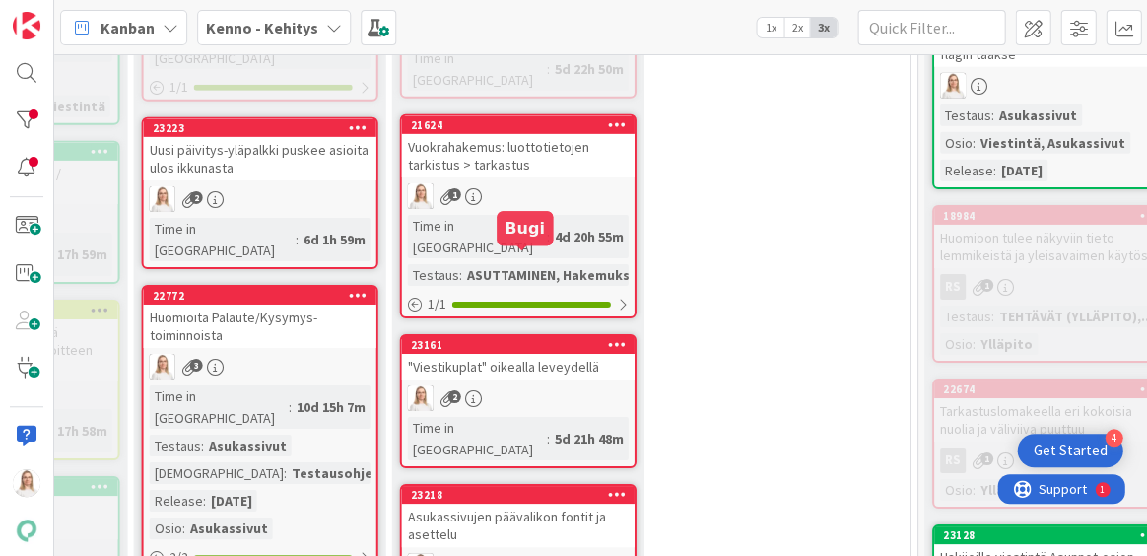
scroll to position [1147, 766]
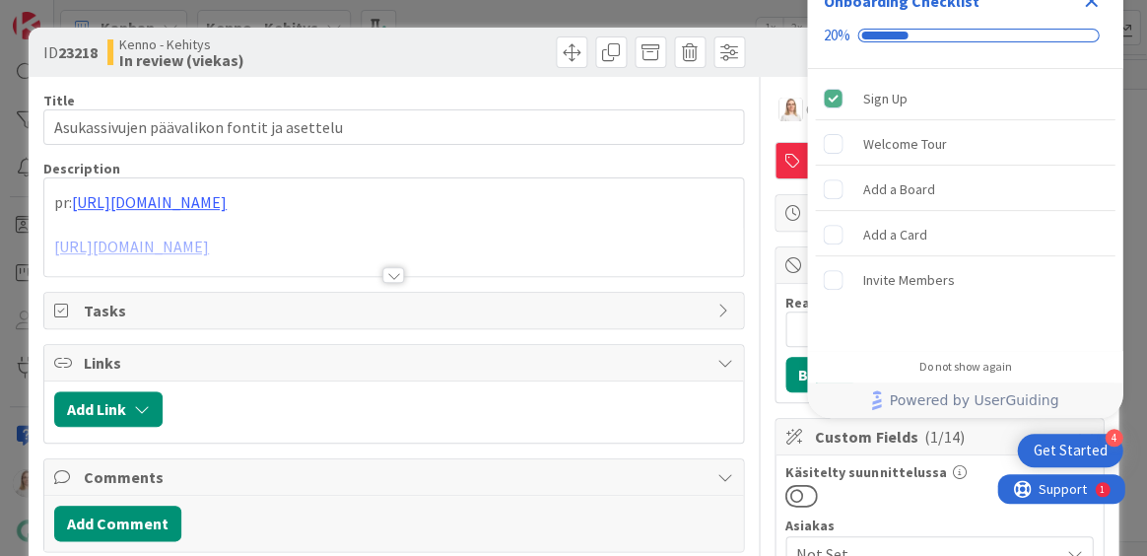
click at [1090, 4] on icon "Close Checklist" at bounding box center [1091, 1] width 24 height 24
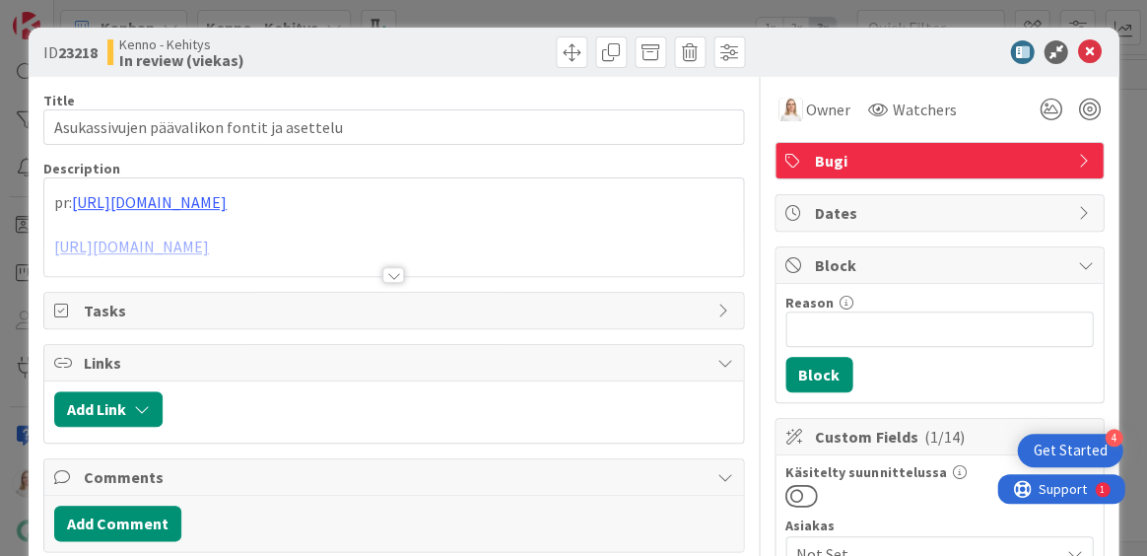
click at [388, 275] on div at bounding box center [393, 275] width 22 height 16
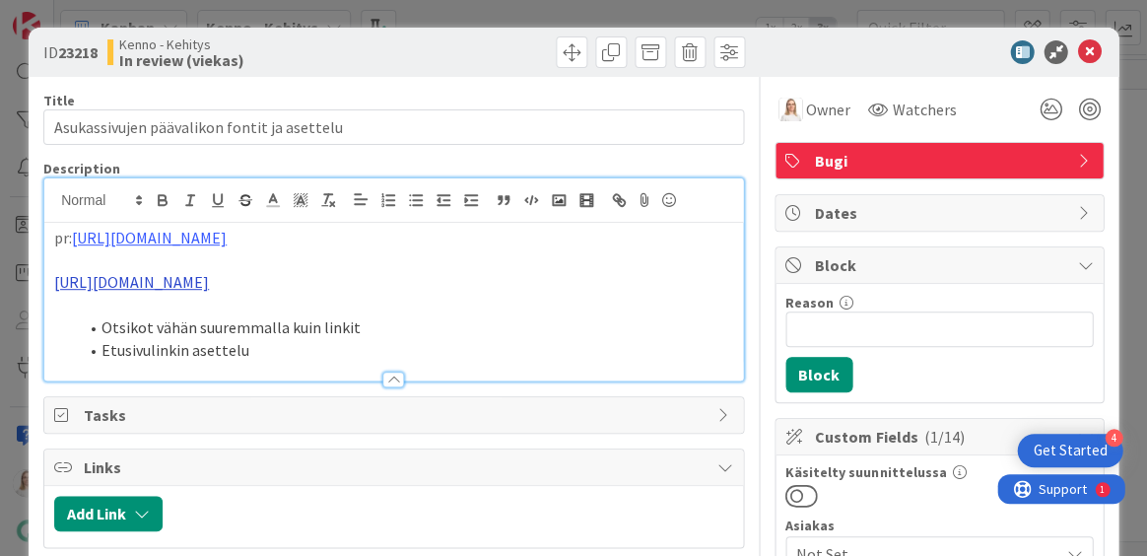
click at [209, 278] on link "[URL][DOMAIN_NAME]" at bounding box center [131, 282] width 155 height 20
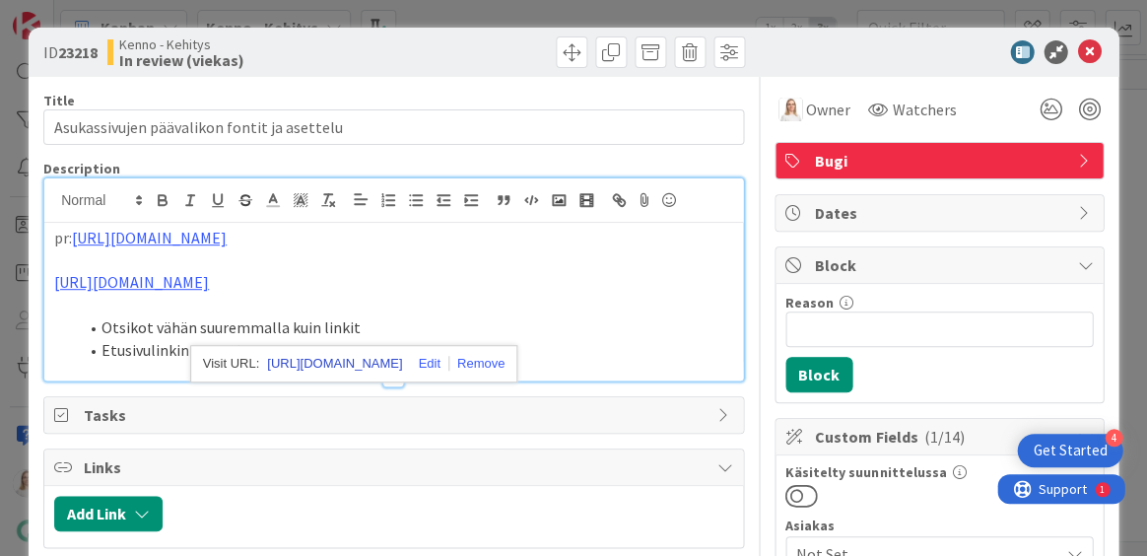
click at [359, 362] on link "[URL][DOMAIN_NAME]" at bounding box center [334, 364] width 135 height 26
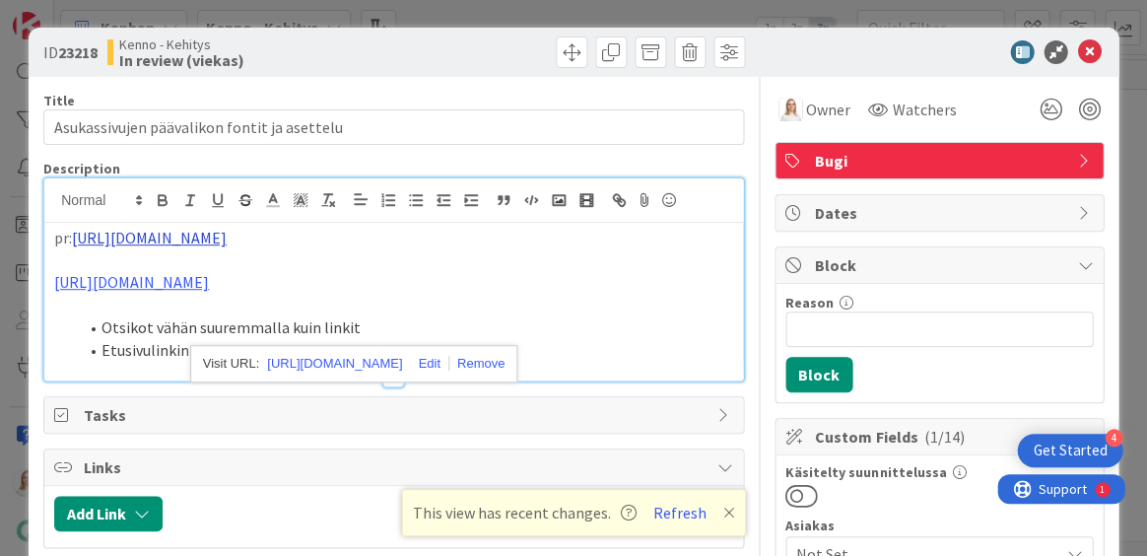
click at [227, 240] on link "https://github.com/pandiafi/kenno/pull/8470" at bounding box center [149, 238] width 155 height 20
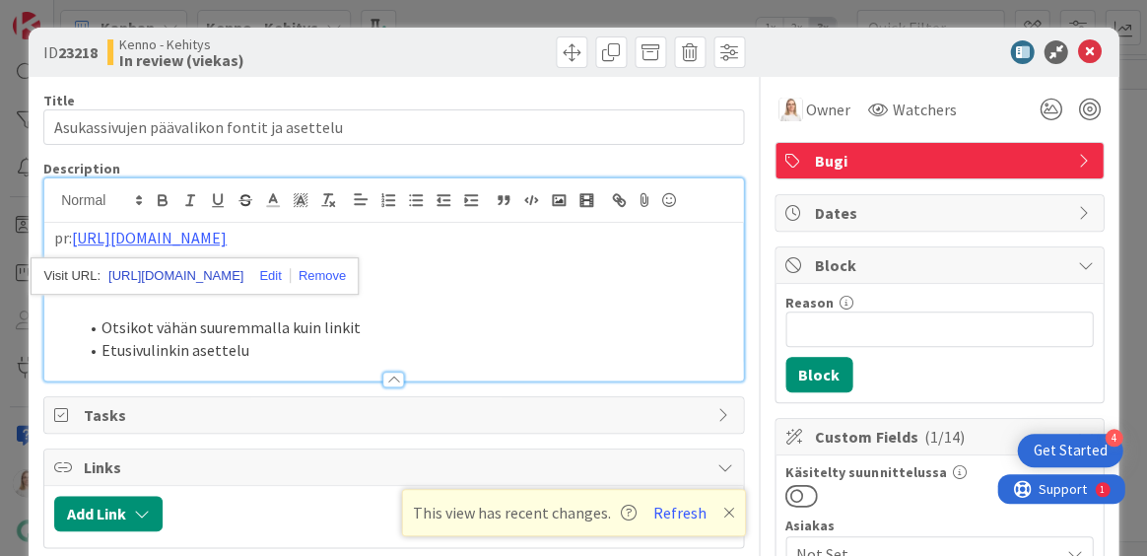
click at [237, 268] on link "https://github.com/pandiafi/kenno/pull/8470" at bounding box center [175, 276] width 135 height 26
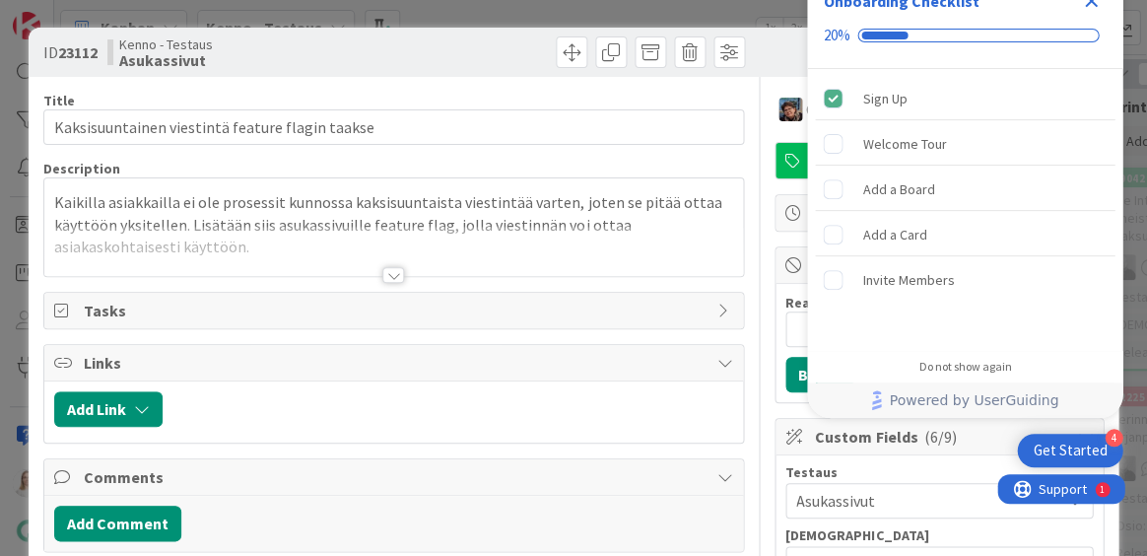
drag, startPoint x: 1091, startPoint y: 3, endPoint x: 419, endPoint y: 277, distance: 725.9
click at [1091, 3] on icon "Close Checklist" at bounding box center [1091, 1] width 13 height 13
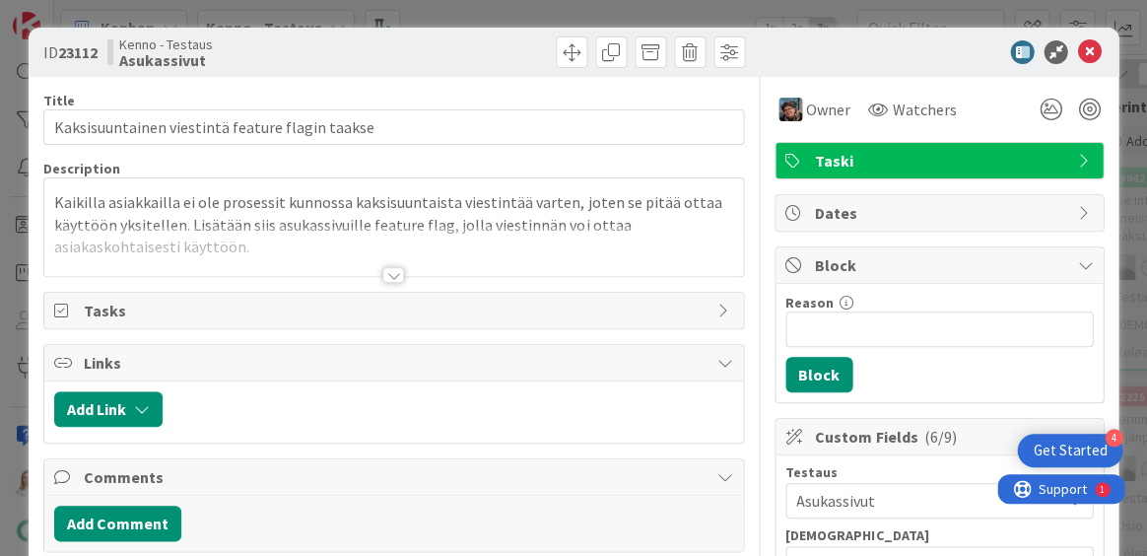
click at [388, 278] on div at bounding box center [393, 275] width 22 height 16
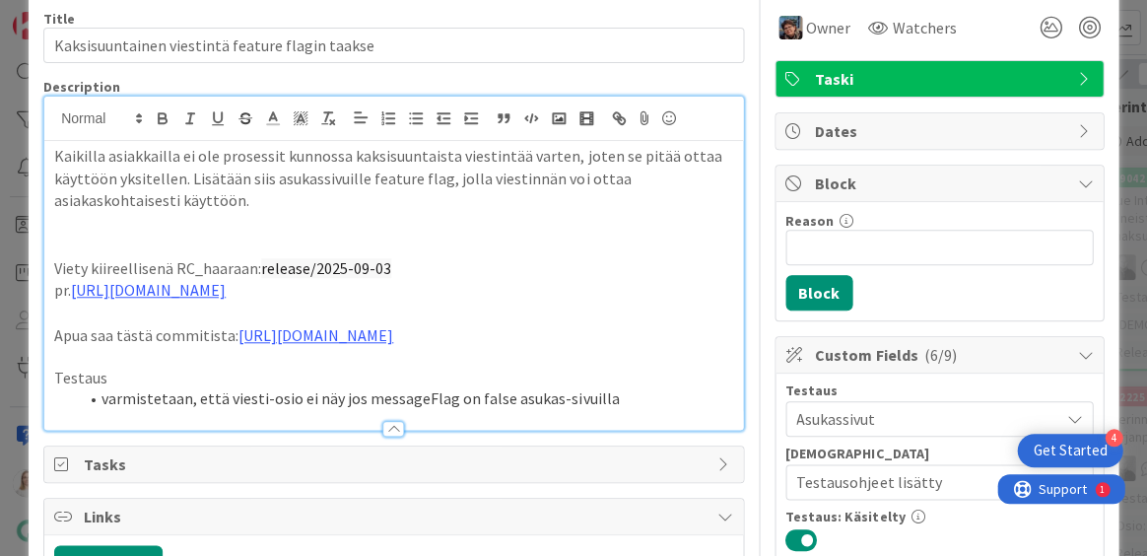
scroll to position [83, 0]
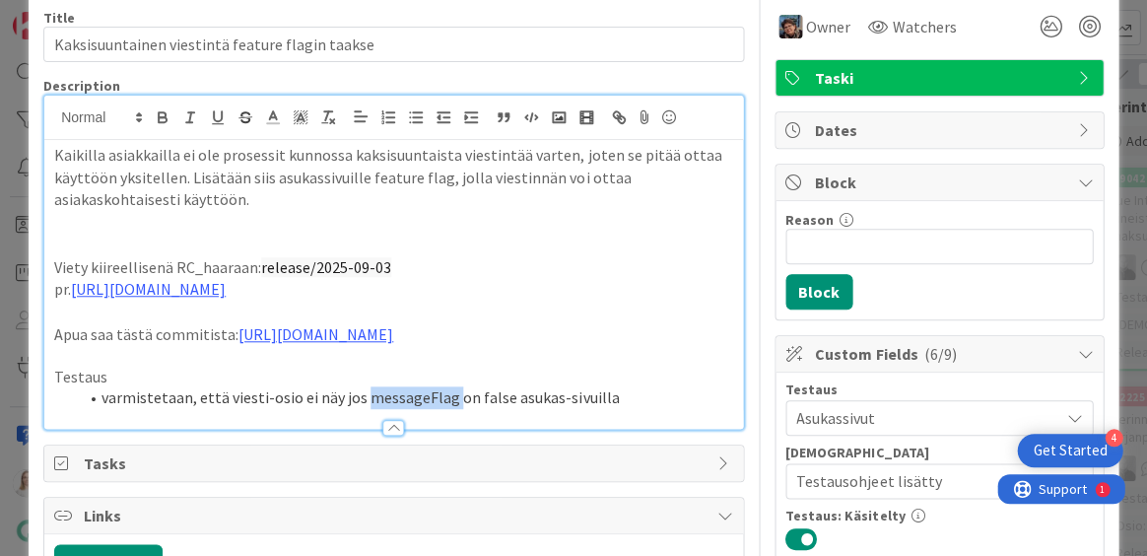
drag, startPoint x: 357, startPoint y: 419, endPoint x: 445, endPoint y: 414, distance: 88.8
click at [445, 409] on li "varmistetaan, että viesti-osio ei näy jos messageFlag on false asukas-sivuilla" at bounding box center [405, 397] width 655 height 23
copy li "messageFlag"
